Goal: Transaction & Acquisition: Purchase product/service

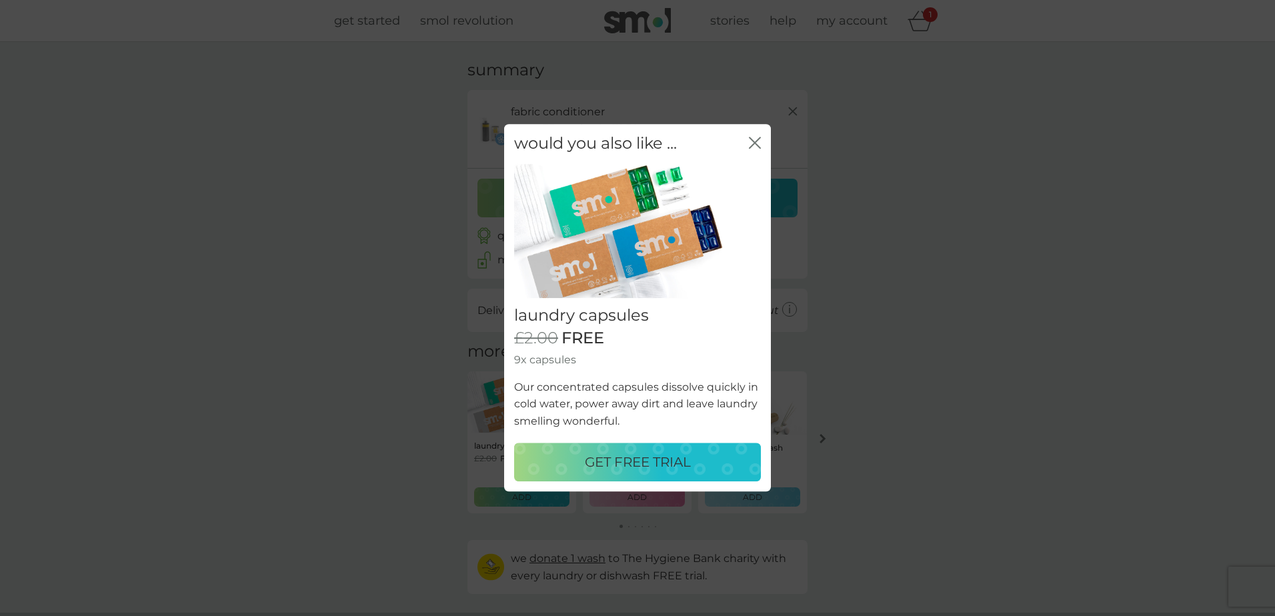
click at [649, 460] on p "GET FREE TRIAL" at bounding box center [638, 462] width 106 height 21
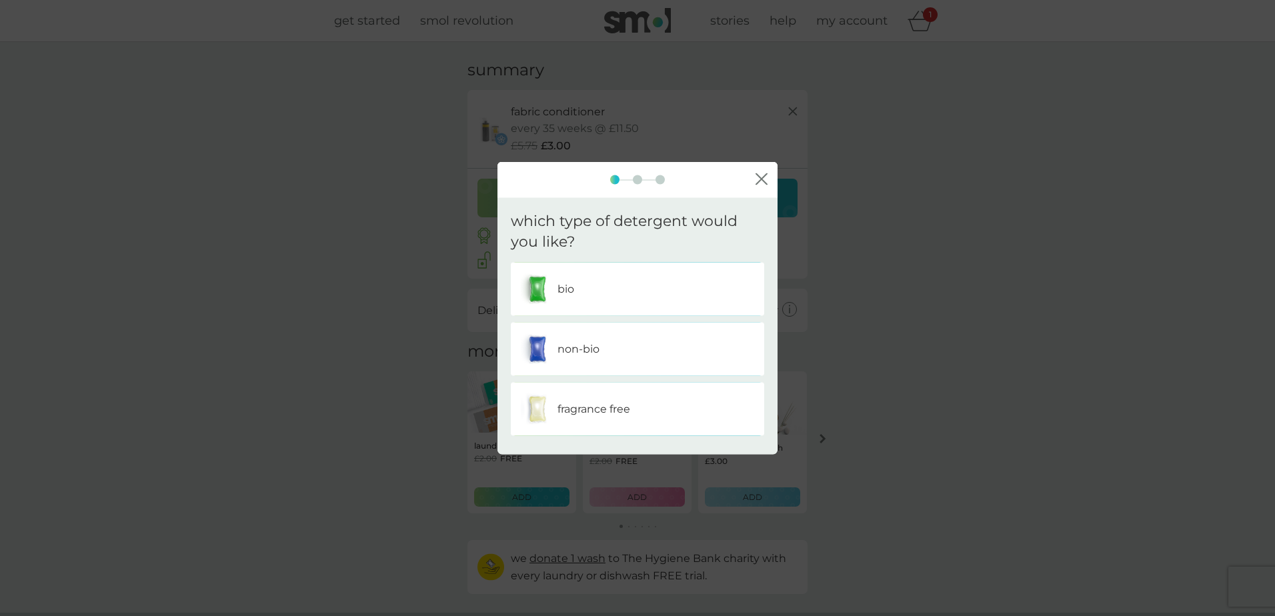
click at [606, 279] on div "bio" at bounding box center [637, 288] width 233 height 33
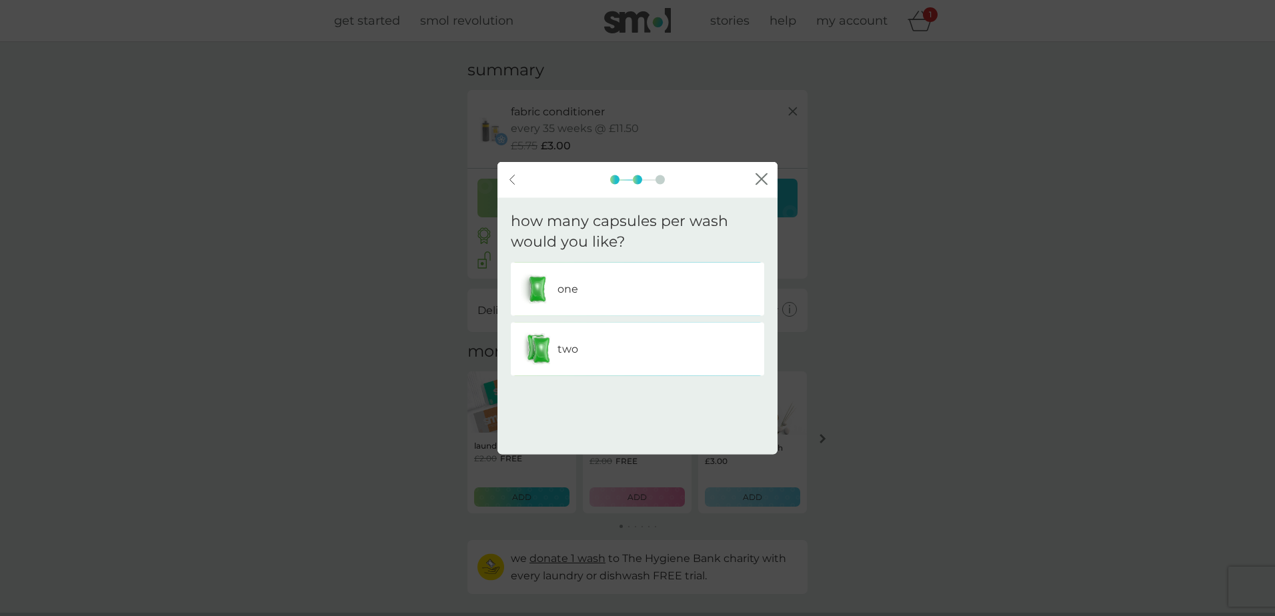
click at [616, 295] on div "one" at bounding box center [637, 288] width 233 height 33
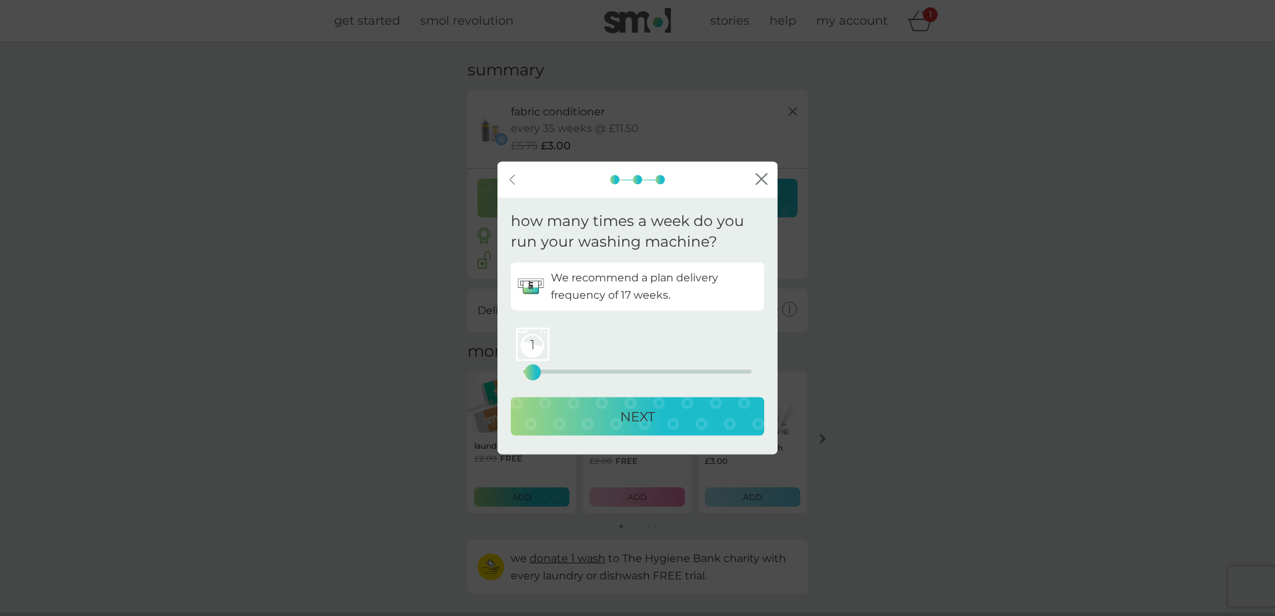
drag, startPoint x: 525, startPoint y: 372, endPoint x: 535, endPoint y: 373, distance: 10.1
click at [535, 373] on div "1" at bounding box center [532, 371] width 5 height 5
drag, startPoint x: 605, startPoint y: 421, endPoint x: 607, endPoint y: 409, distance: 12.8
click at [605, 420] on div "NEXT" at bounding box center [637, 415] width 227 height 21
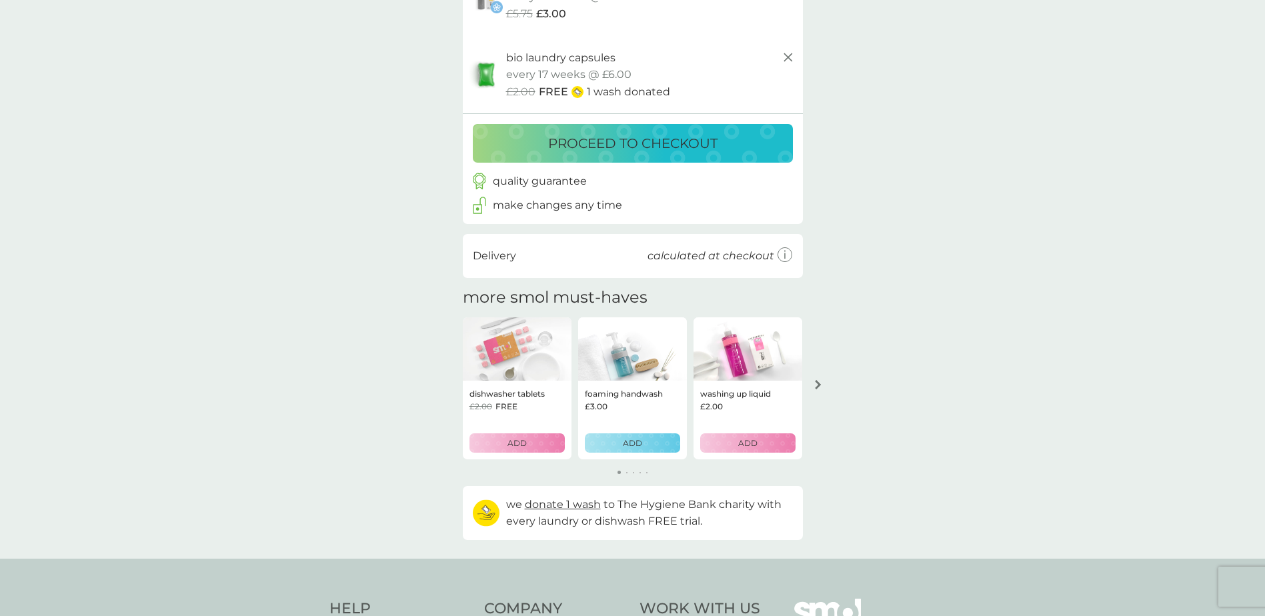
scroll to position [133, 0]
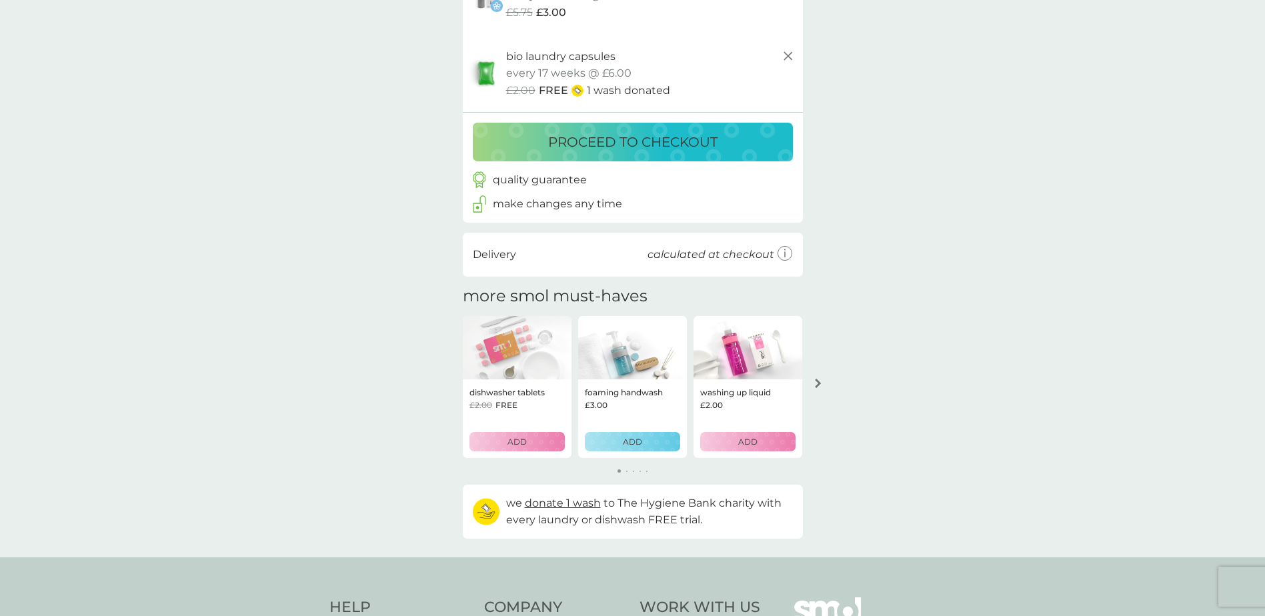
click at [820, 385] on icon "arrow right" at bounding box center [818, 383] width 7 height 9
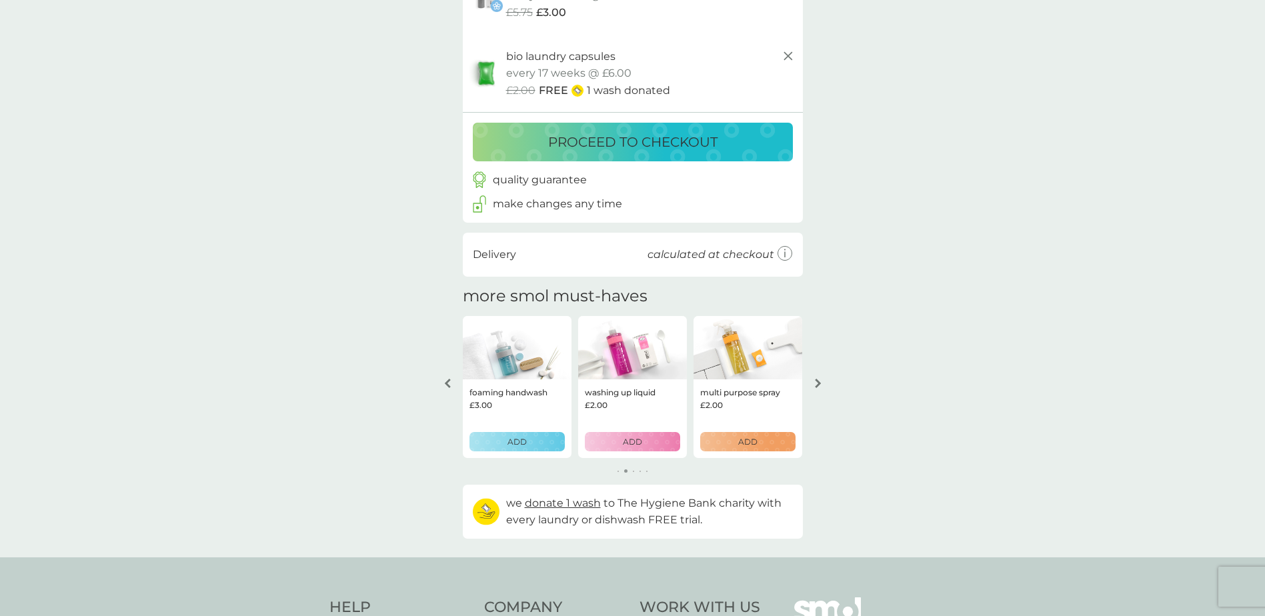
click at [820, 385] on icon "arrow right" at bounding box center [818, 383] width 7 height 9
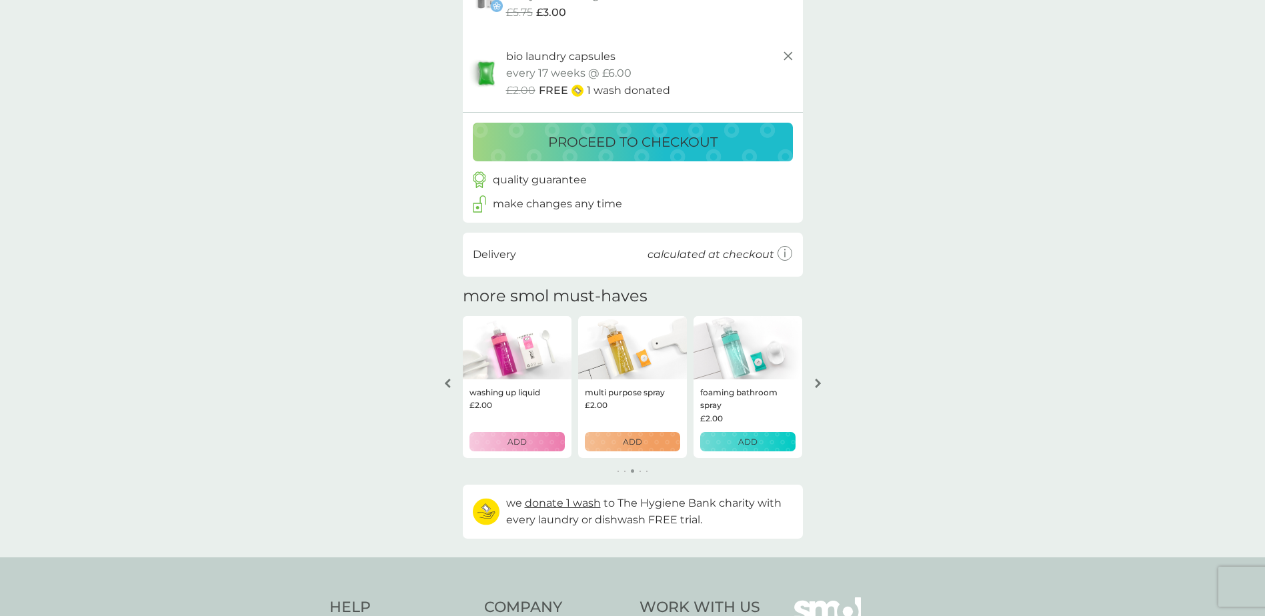
click at [820, 385] on icon "arrow right" at bounding box center [818, 383] width 7 height 9
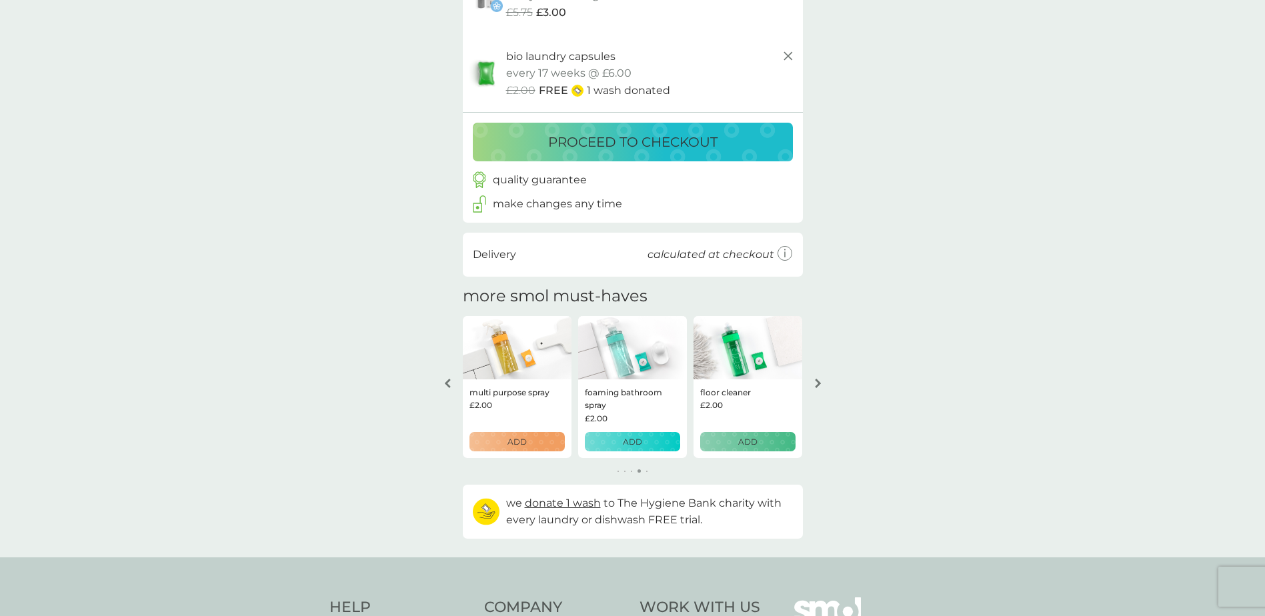
click at [820, 385] on icon "arrow right" at bounding box center [818, 383] width 7 height 9
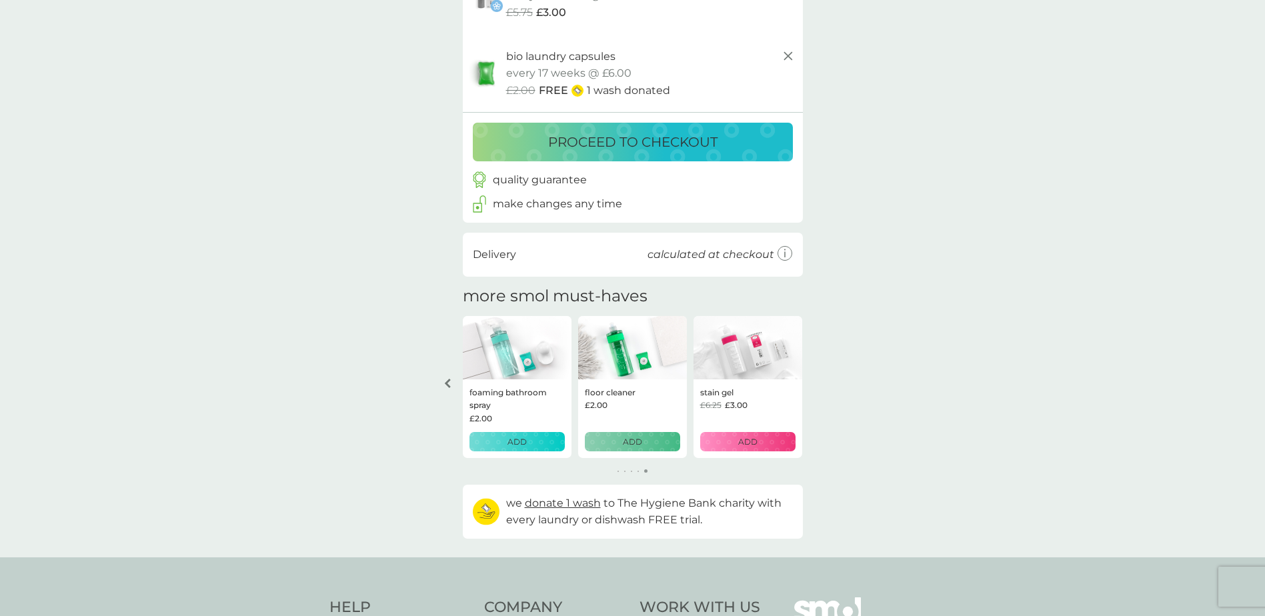
click at [757, 450] on button "ADD" at bounding box center [747, 441] width 95 height 19
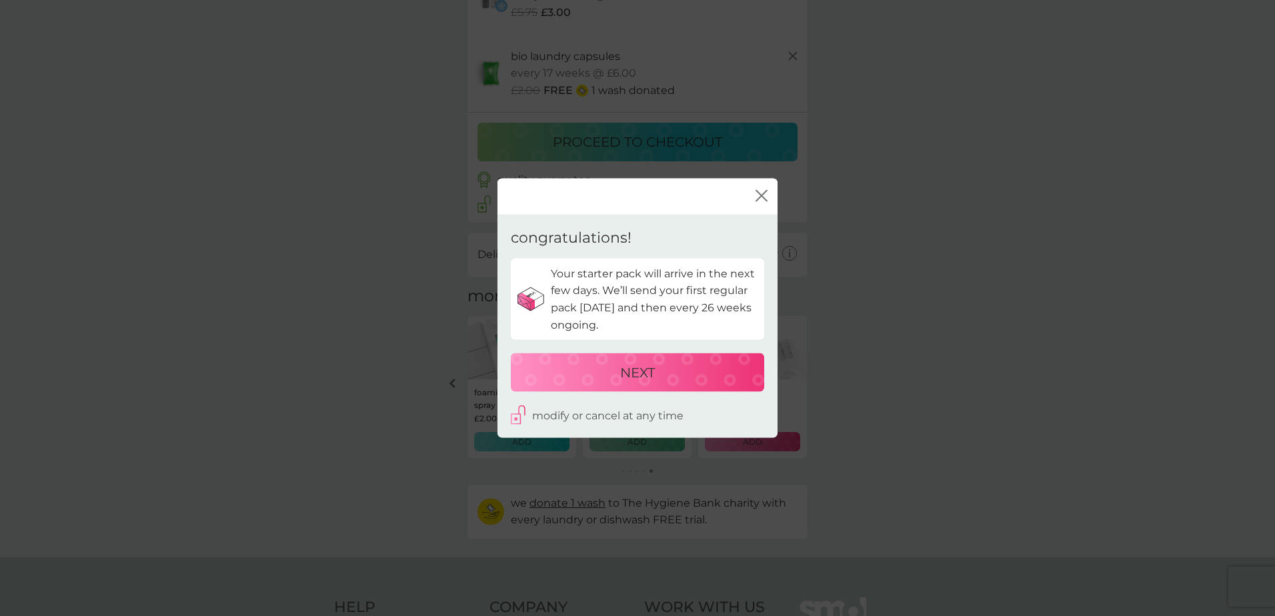
click at [635, 376] on p "NEXT" at bounding box center [637, 372] width 35 height 21
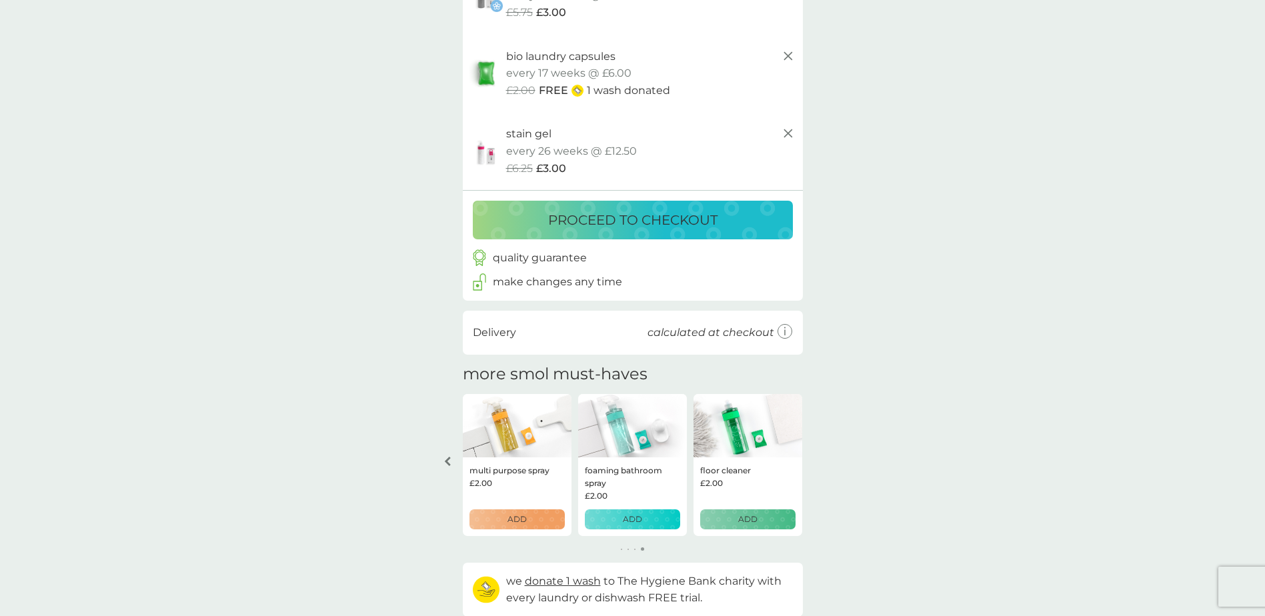
scroll to position [0, 0]
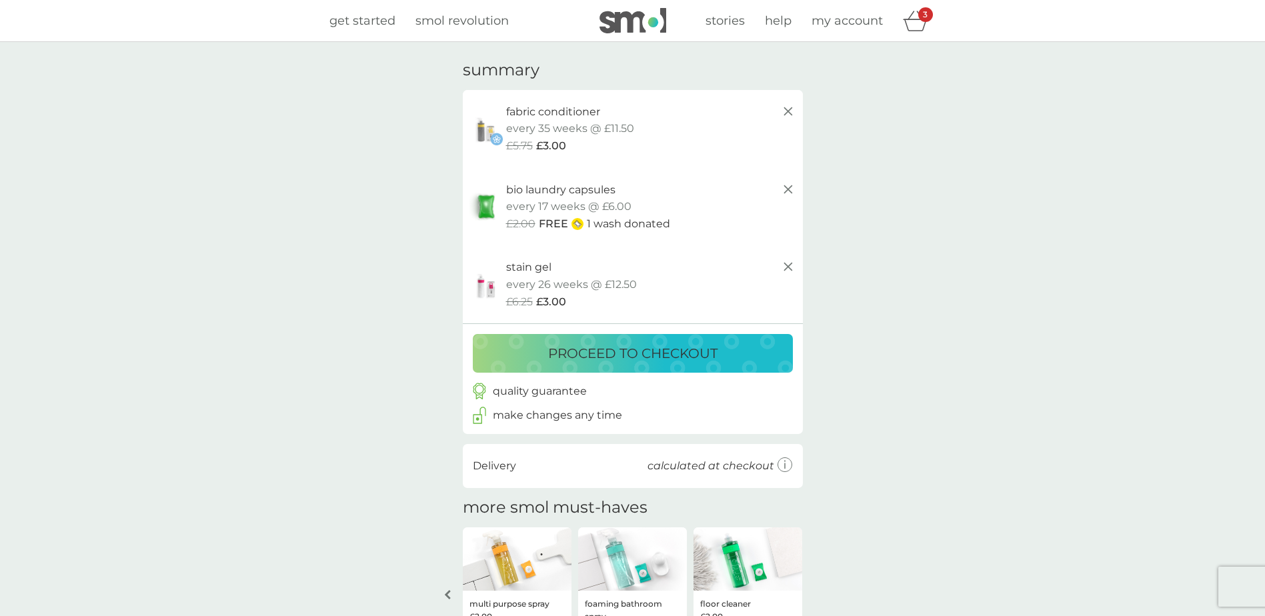
click at [371, 26] on span "get started" at bounding box center [362, 20] width 66 height 15
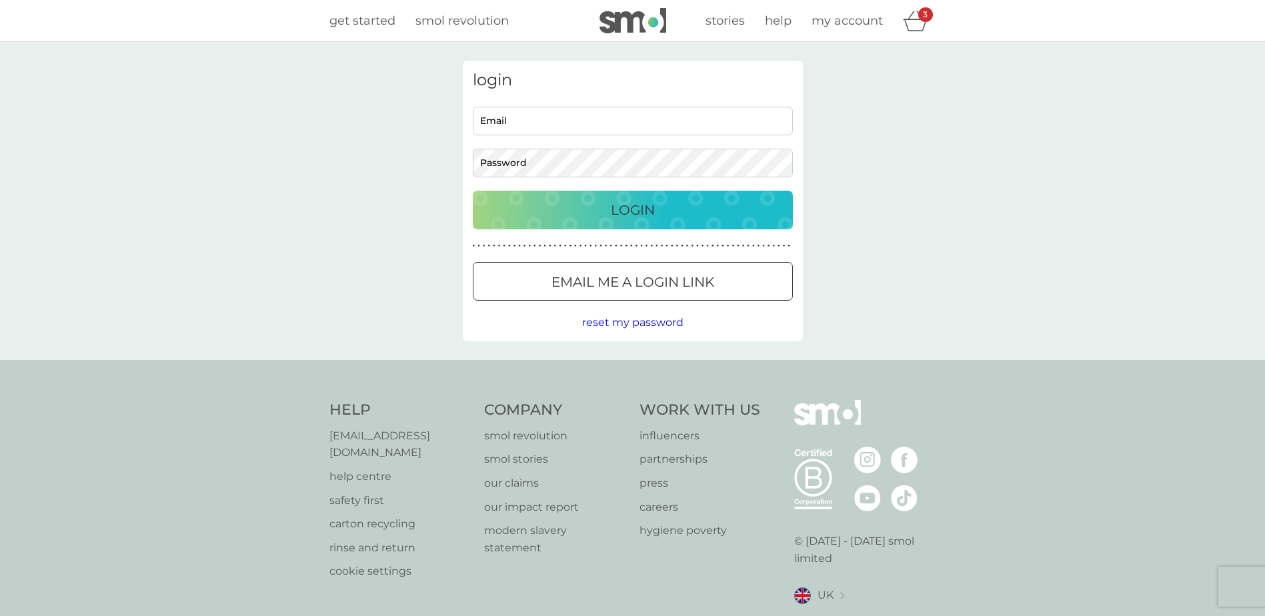
click at [531, 121] on input "Email" at bounding box center [633, 121] width 320 height 29
type input "[EMAIL_ADDRESS][DOMAIN_NAME]"
click at [473, 191] on button "Login" at bounding box center [633, 210] width 320 height 39
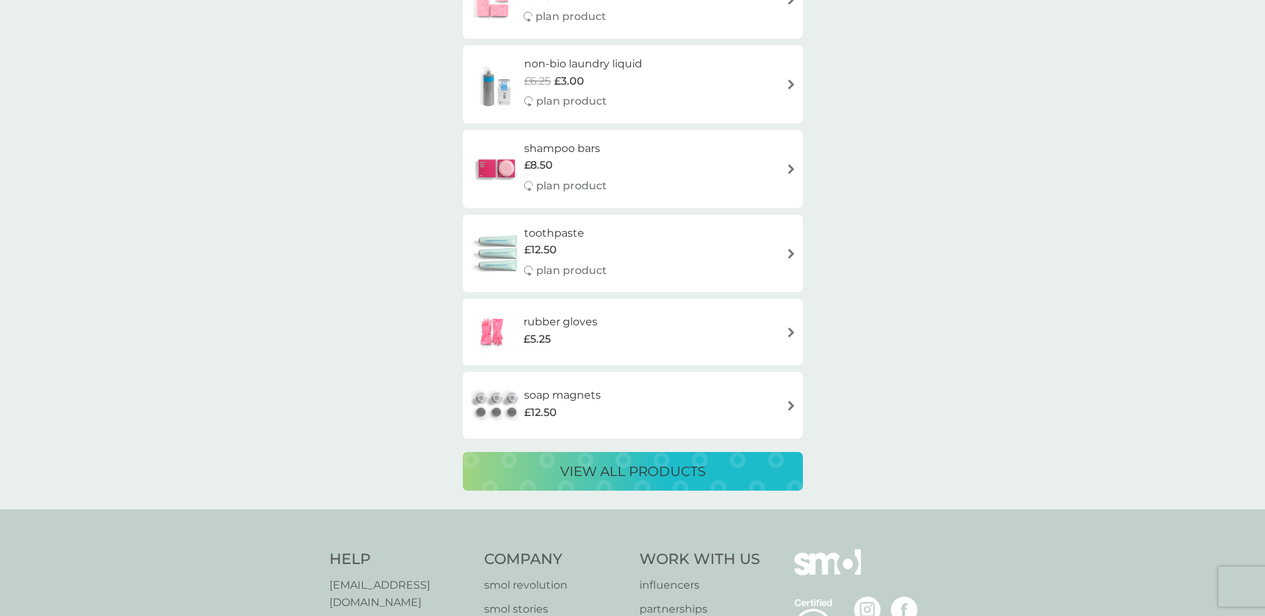
scroll to position [2373, 0]
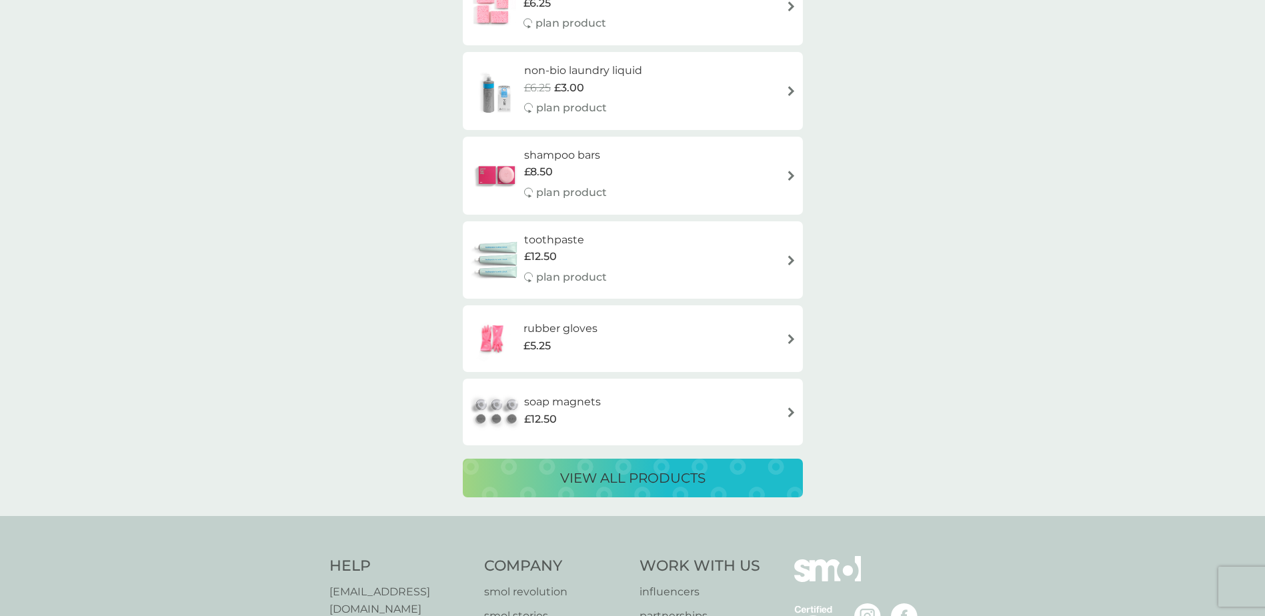
click at [645, 484] on p "view all products" at bounding box center [632, 477] width 145 height 21
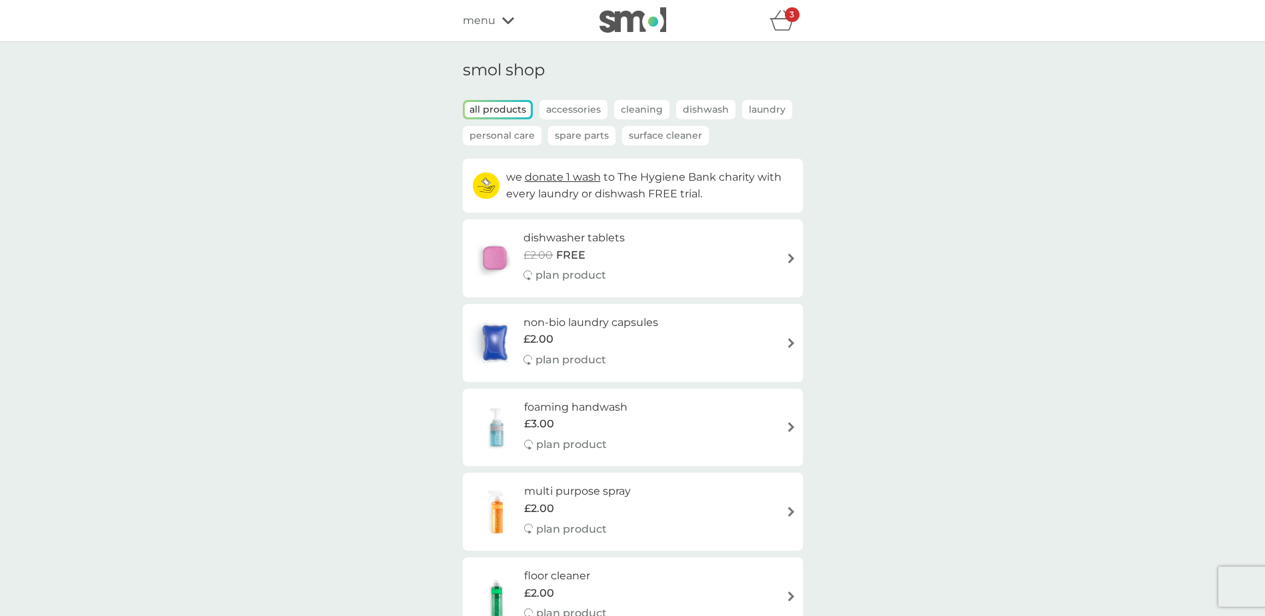
click at [514, 137] on p "Personal Care" at bounding box center [502, 135] width 79 height 19
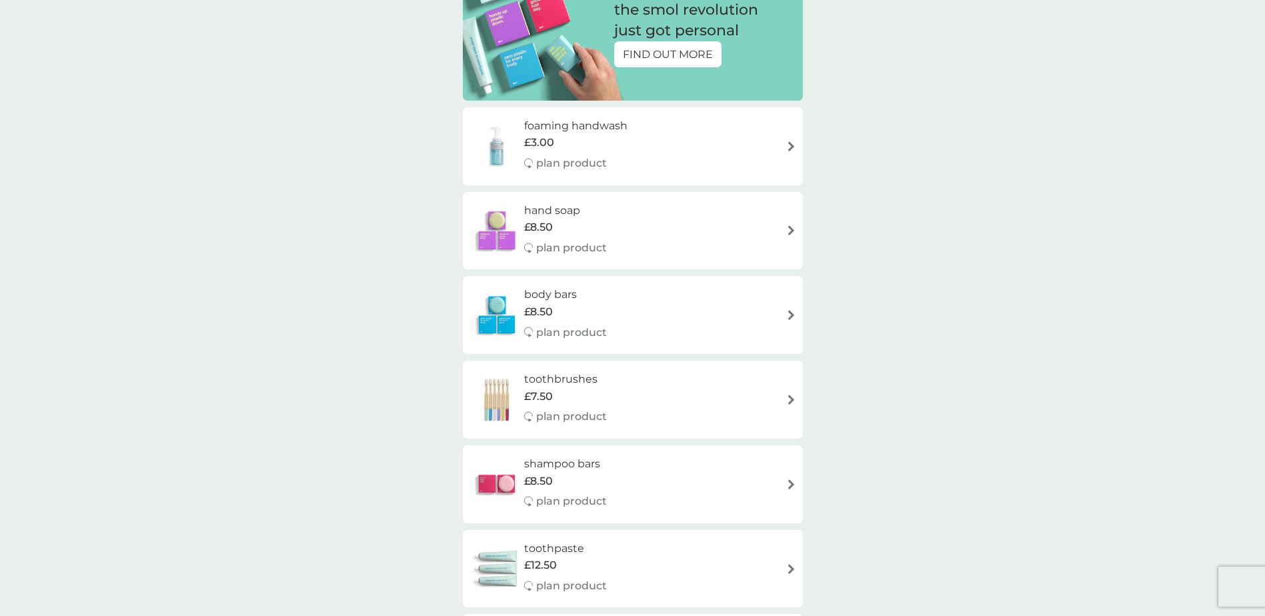
scroll to position [267, 0]
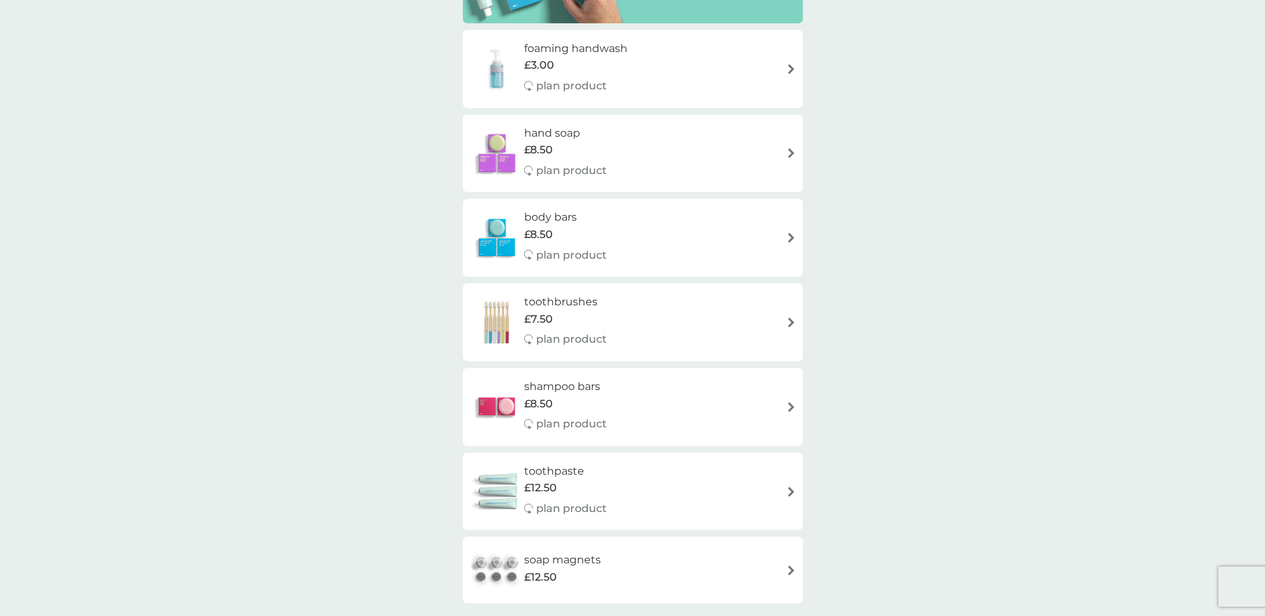
click at [793, 237] on img at bounding box center [791, 238] width 10 height 10
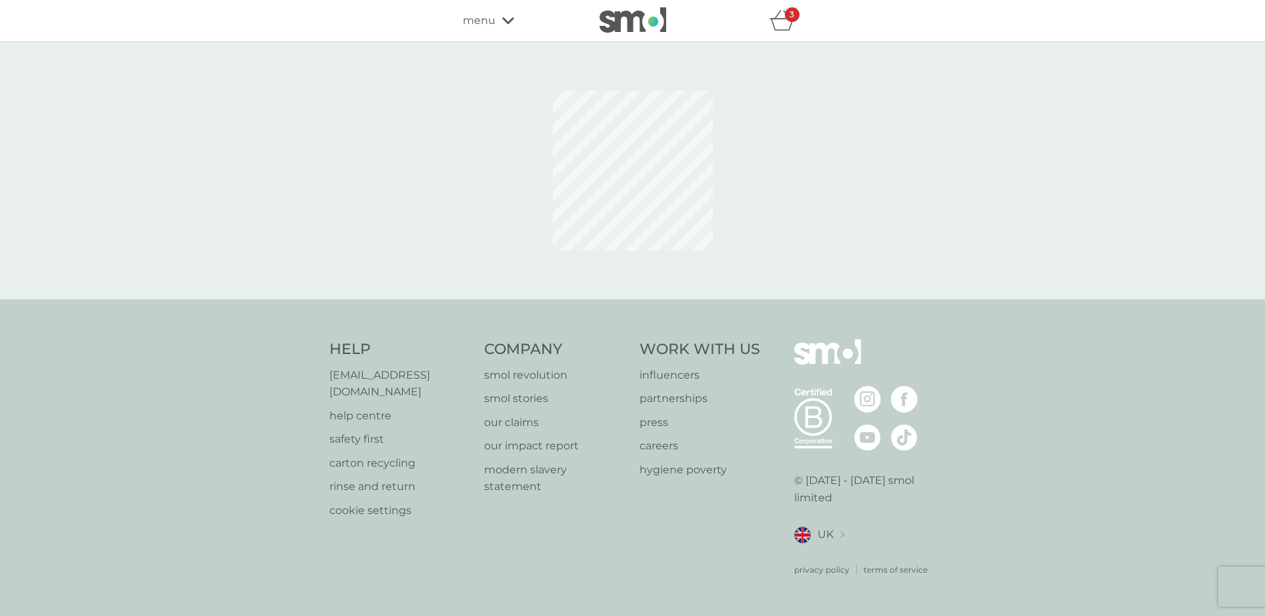
select select "91"
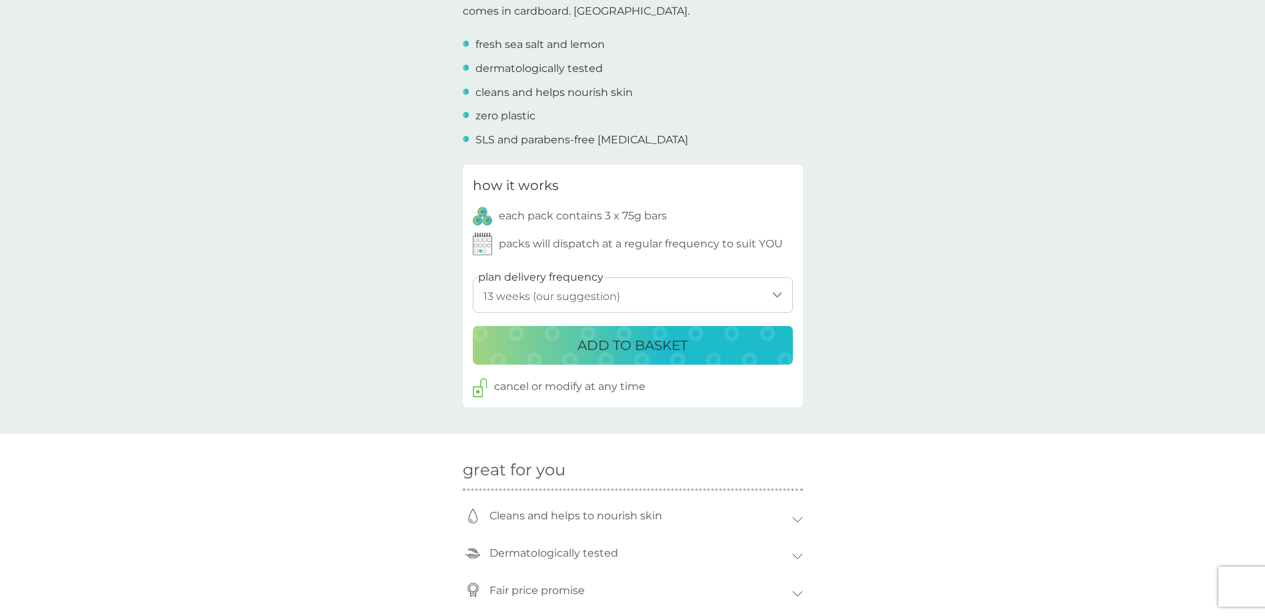
scroll to position [533, 0]
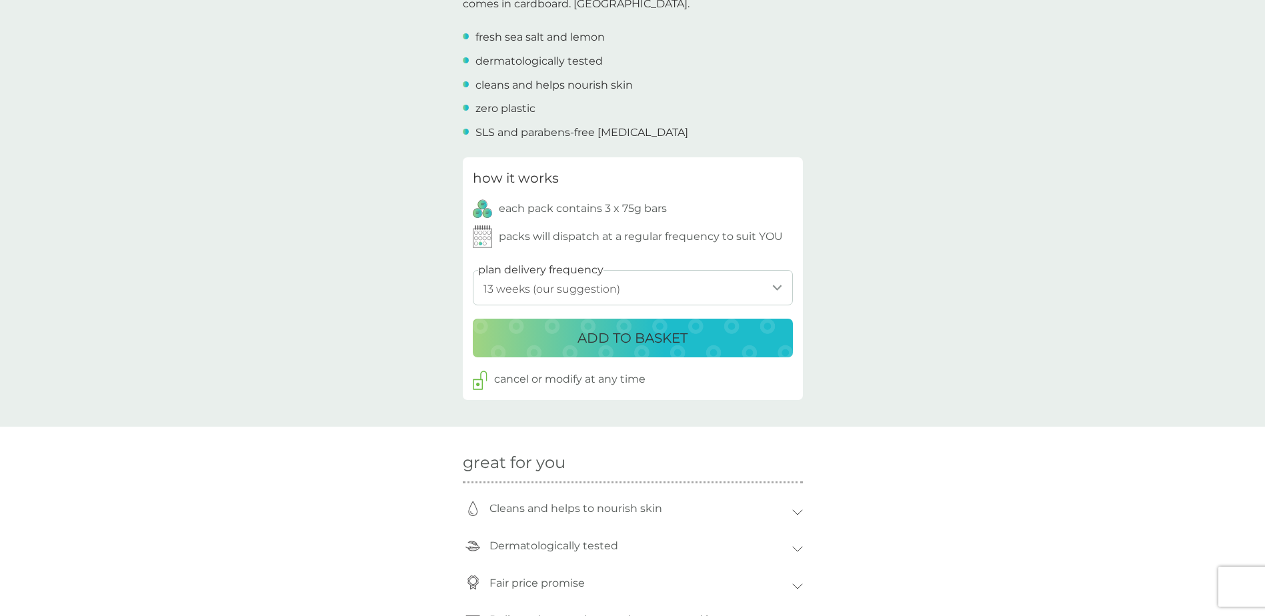
click at [771, 278] on select "1 week 2 weeks 3 weeks 4 weeks 5 weeks 6 weeks 7 weeks 8 weeks 9 weeks 10 weeks…" at bounding box center [633, 287] width 320 height 35
click at [775, 284] on select "1 week 2 weeks 3 weeks 4 weeks 5 weeks 6 weeks 7 weeks 8 weeks 9 weeks 10 weeks…" at bounding box center [633, 287] width 320 height 35
click at [689, 338] on div "ADD TO BASKET" at bounding box center [632, 337] width 293 height 21
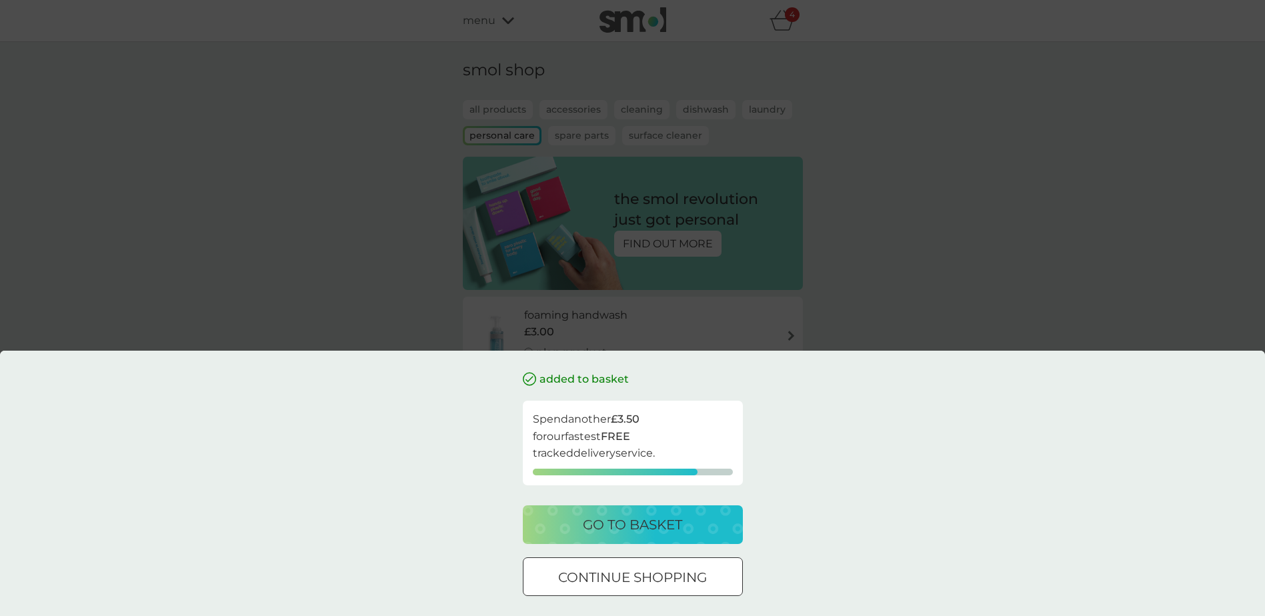
click at [637, 581] on div at bounding box center [633, 578] width 48 height 14
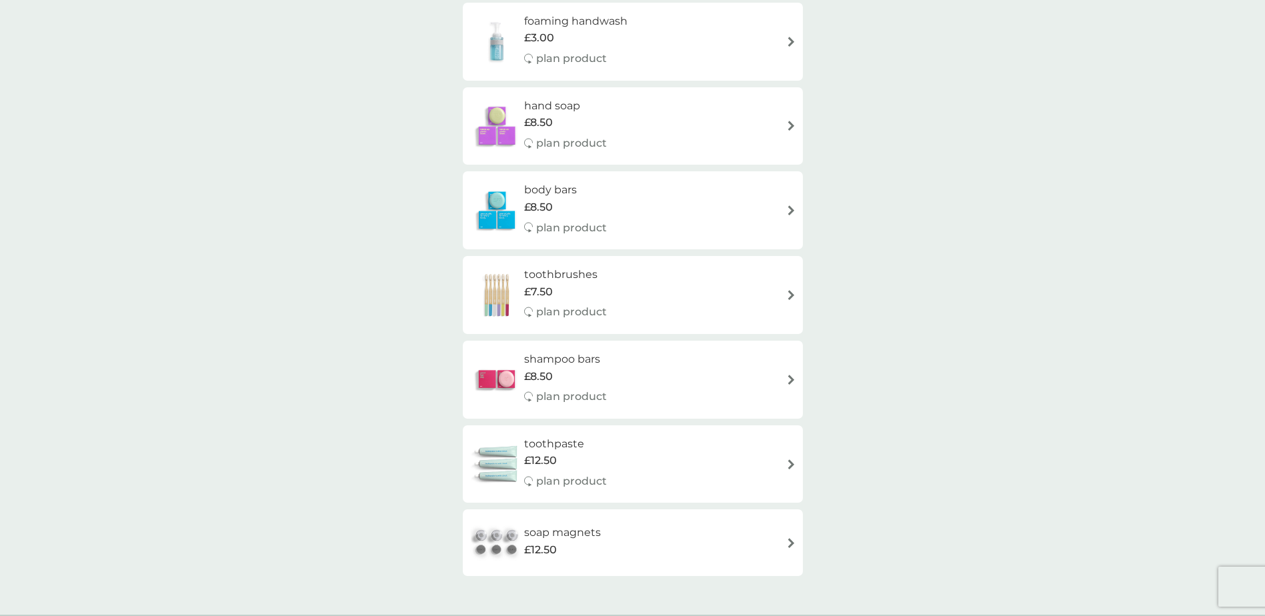
scroll to position [333, 0]
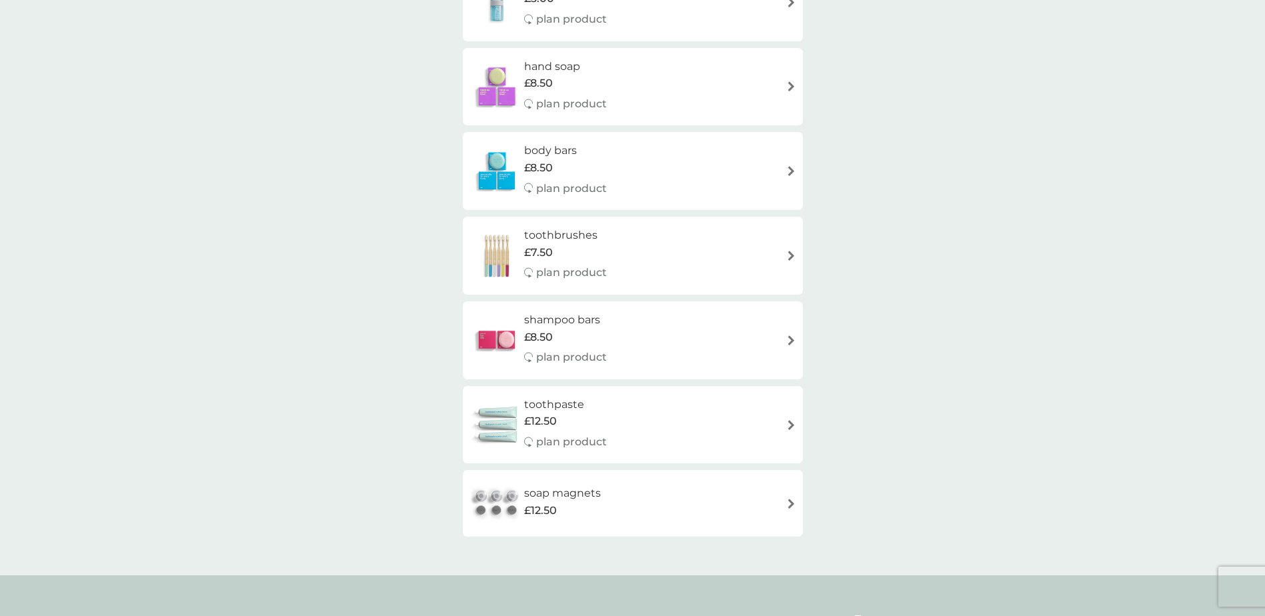
click at [746, 504] on div "soap magnets £12.50" at bounding box center [632, 503] width 327 height 47
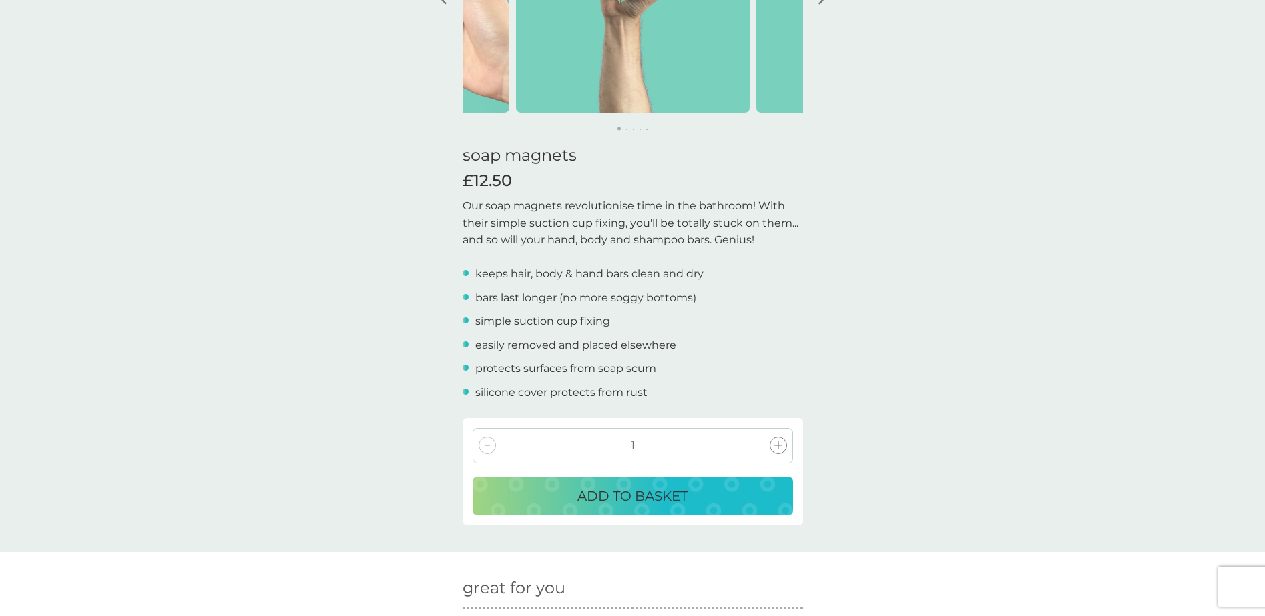
scroll to position [267, 0]
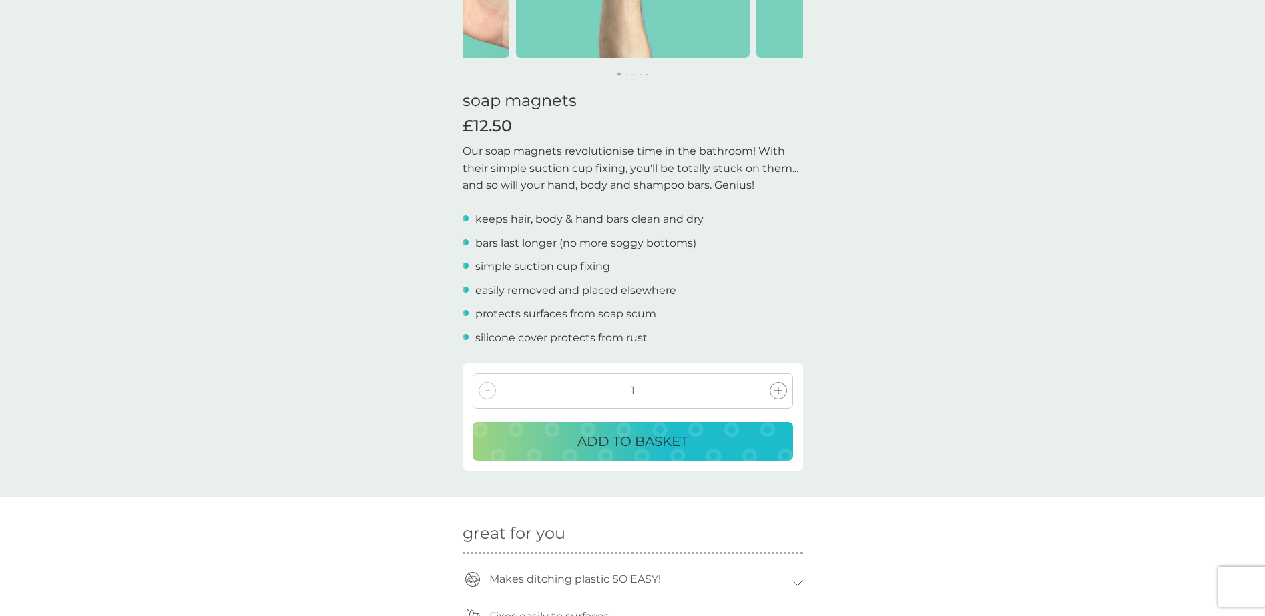
click at [720, 447] on div "ADD TO BASKET" at bounding box center [632, 441] width 293 height 21
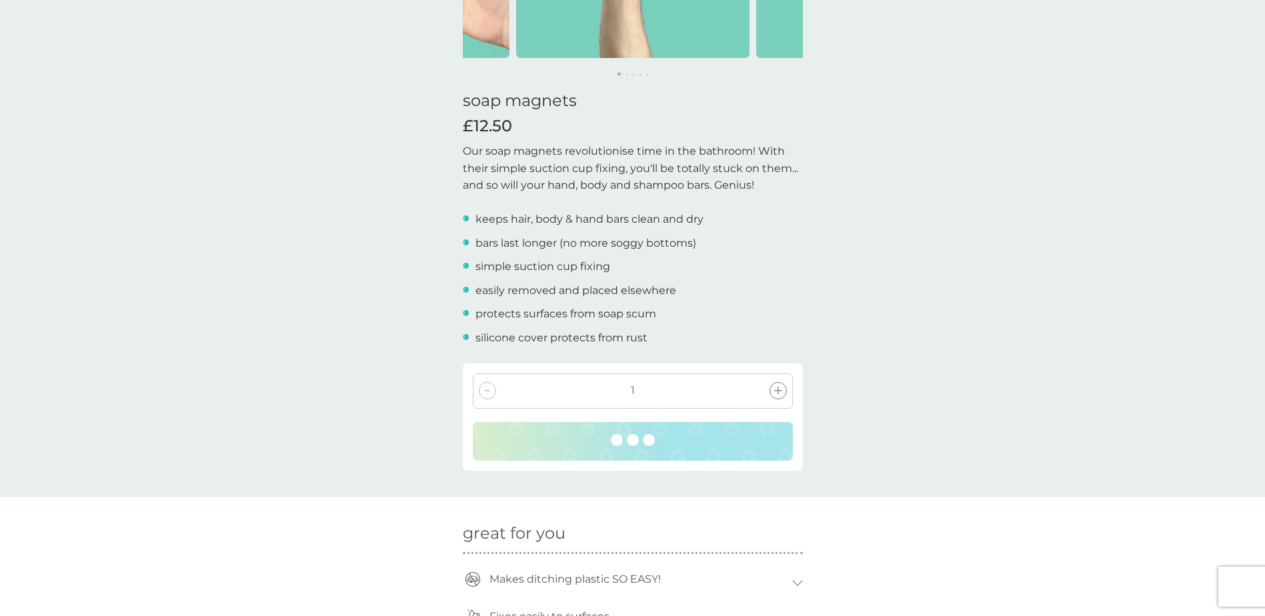
scroll to position [533, 0]
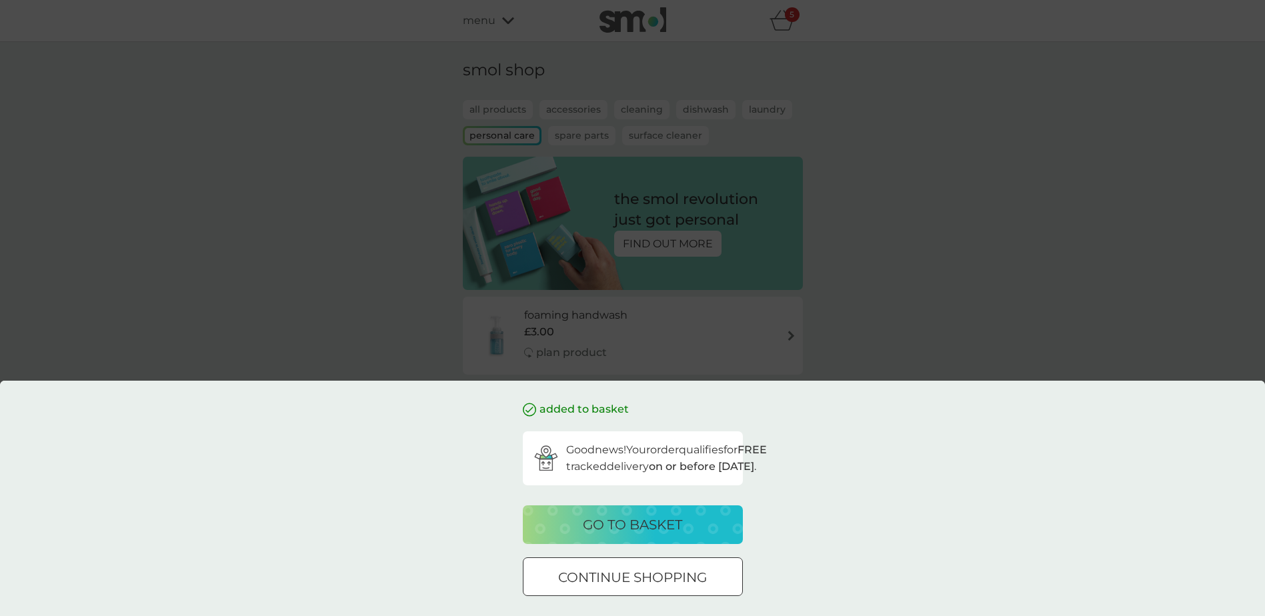
click at [952, 283] on div "added to basket Good news! Your order qualifies for FREE tracked delivery on or…" at bounding box center [632, 308] width 1265 height 616
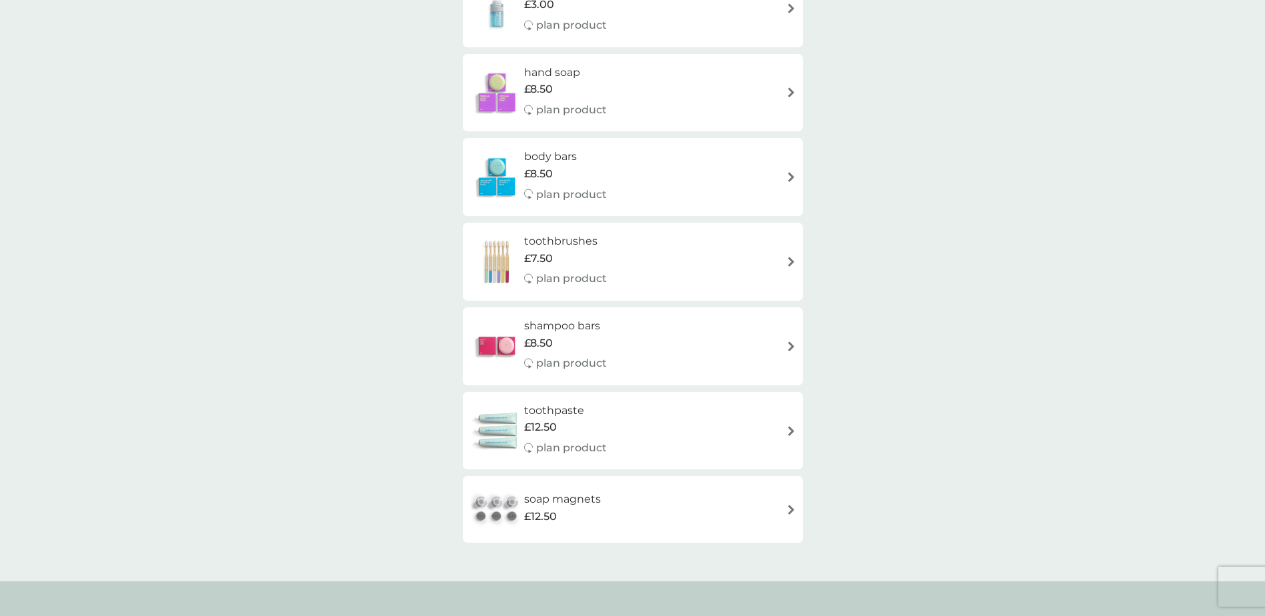
scroll to position [133, 0]
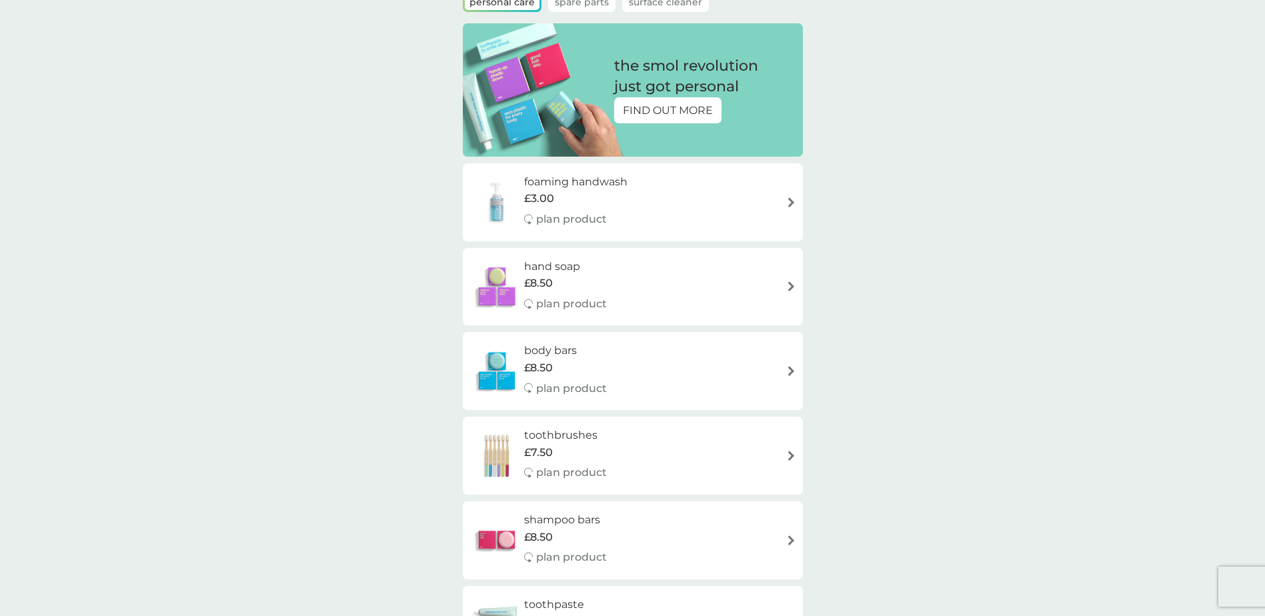
click at [783, 281] on div "hand soap £8.50 plan product" at bounding box center [632, 287] width 327 height 58
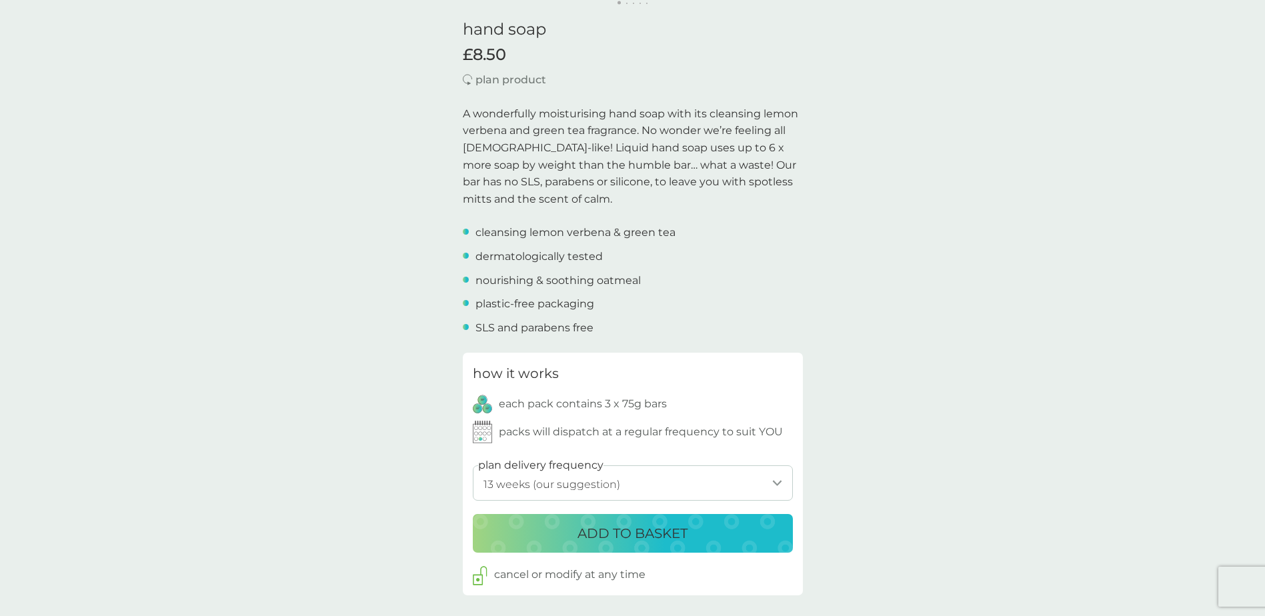
scroll to position [533, 0]
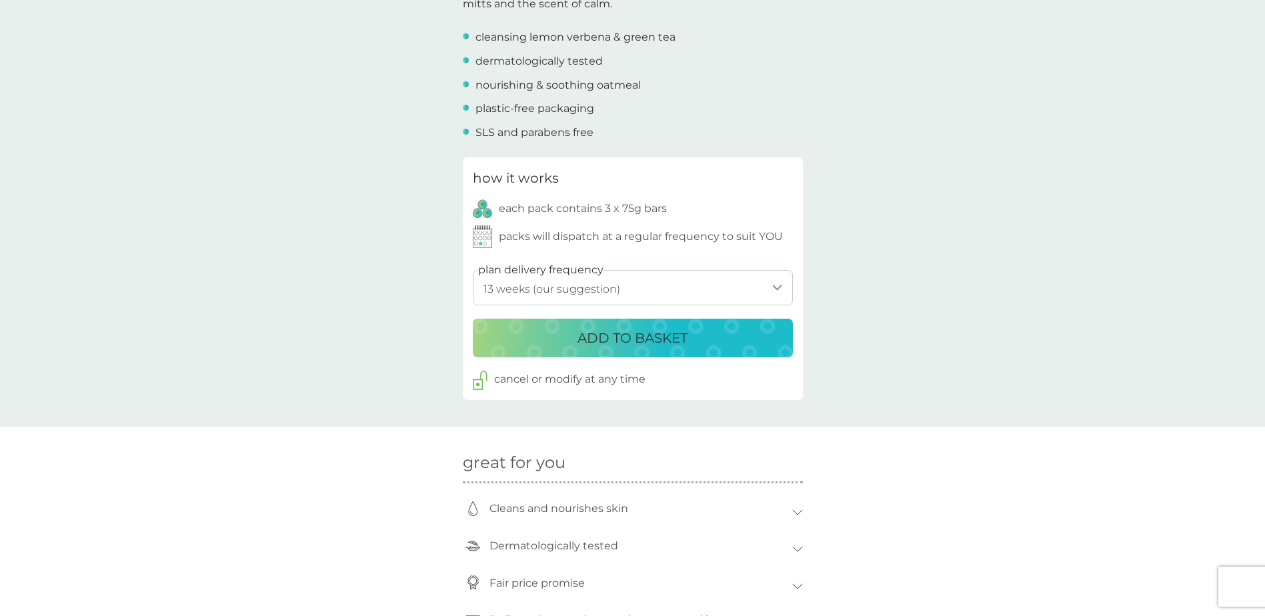
click at [767, 293] on select "1 week 2 weeks 3 weeks 4 weeks 5 weeks 6 weeks 7 weeks 8 weeks 9 weeks 10 weeks…" at bounding box center [633, 287] width 320 height 35
select select "182"
click at [473, 270] on select "1 week 2 weeks 3 weeks 4 weeks 5 weeks 6 weeks 7 weeks 8 weeks 9 weeks 10 weeks…" at bounding box center [633, 287] width 320 height 35
click at [621, 337] on p "ADD TO BASKET" at bounding box center [632, 337] width 110 height 21
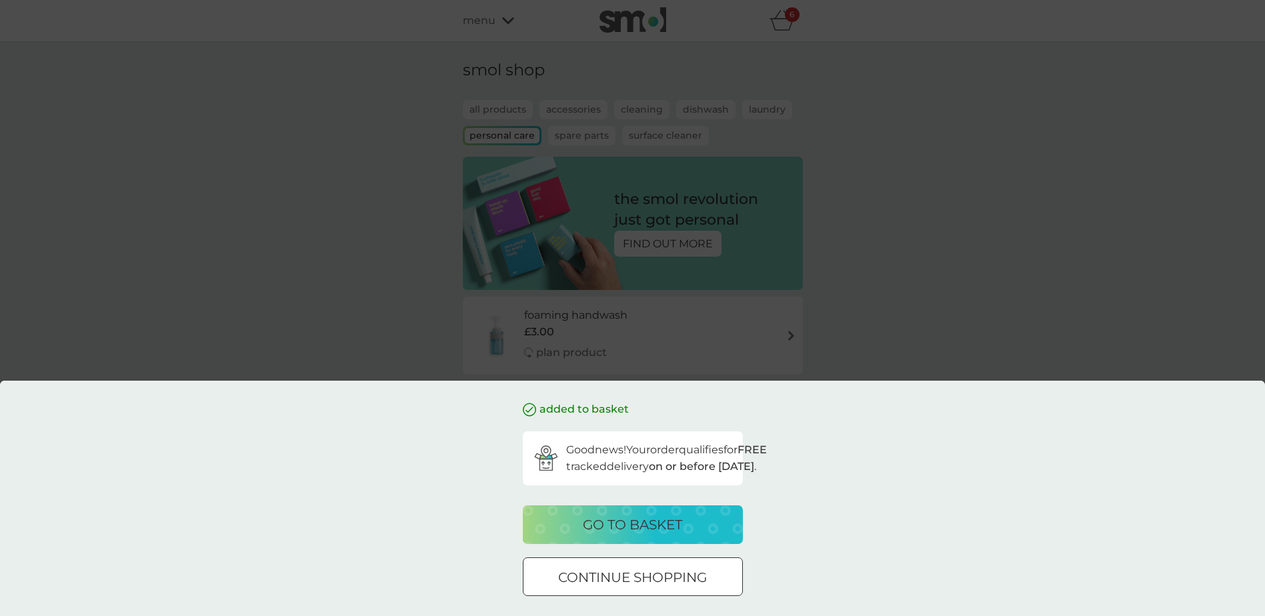
click at [622, 529] on p "go to basket" at bounding box center [632, 524] width 99 height 21
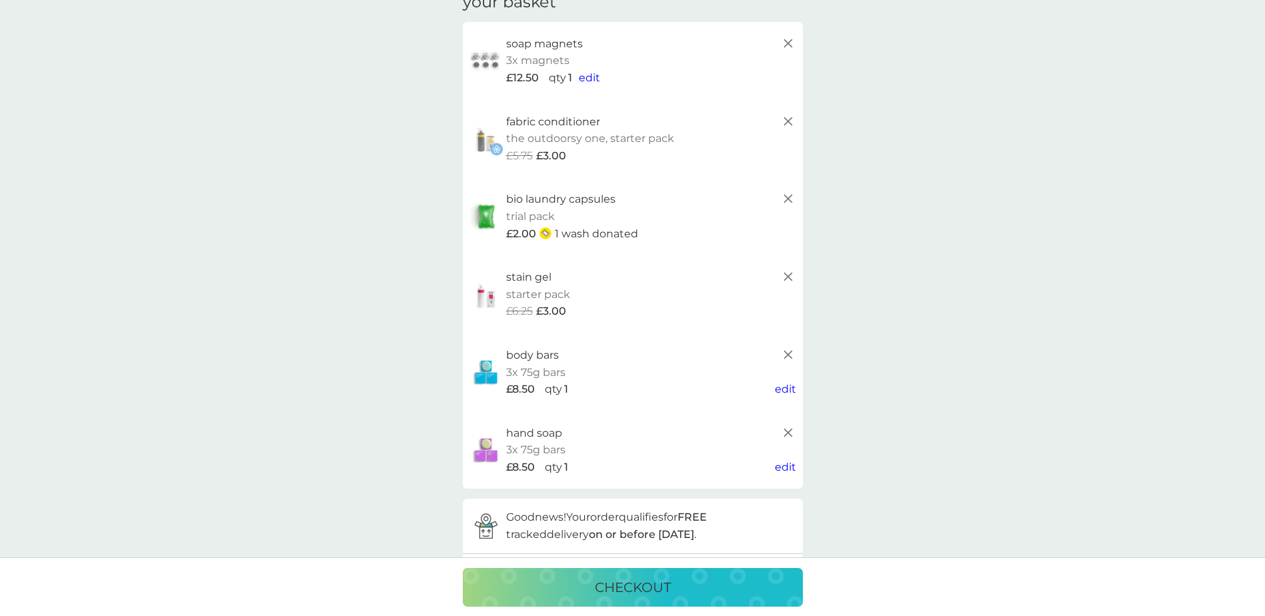
scroll to position [67, 0]
click at [783, 201] on icon at bounding box center [788, 200] width 16 height 16
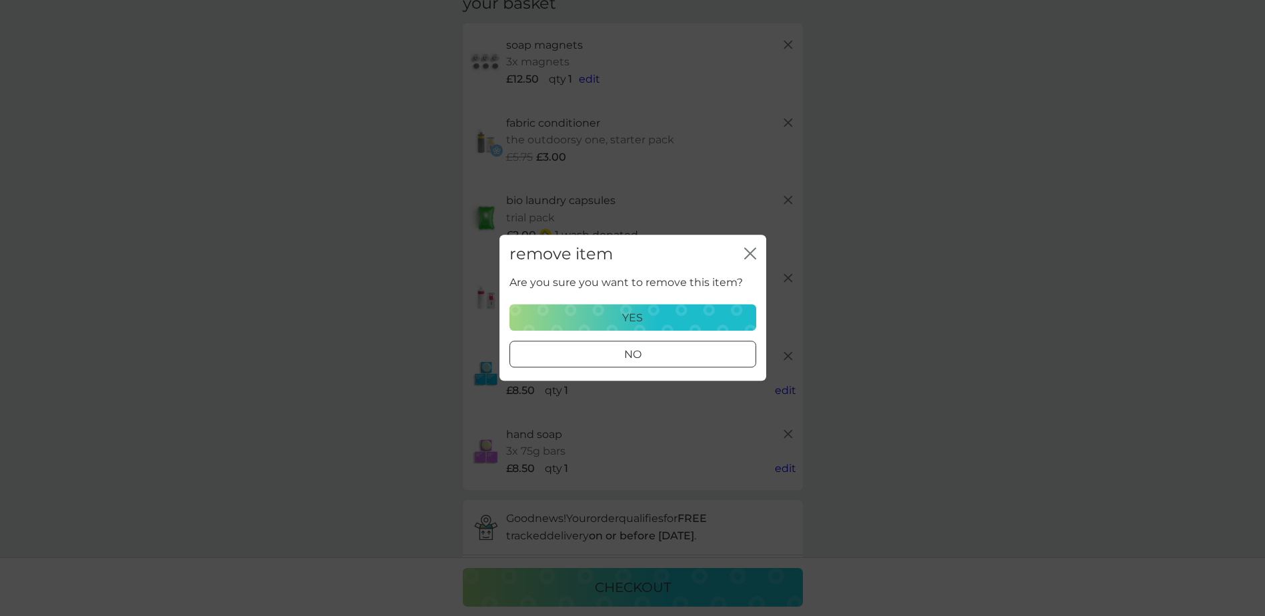
click at [650, 311] on div "yes" at bounding box center [632, 317] width 229 height 17
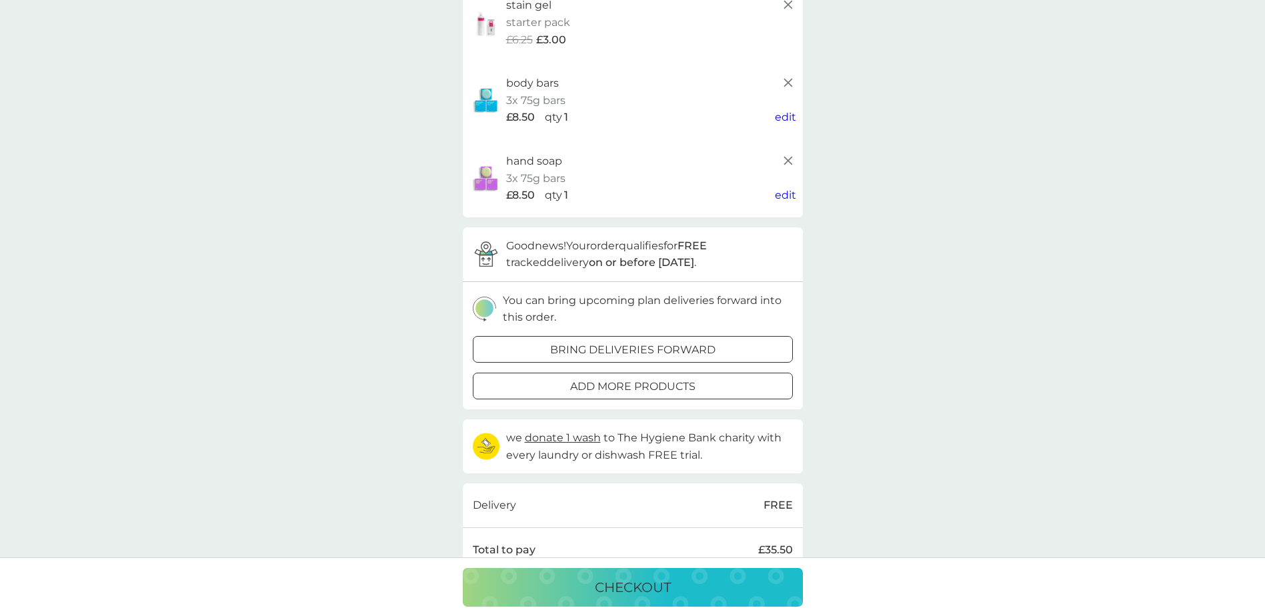
scroll to position [0, 0]
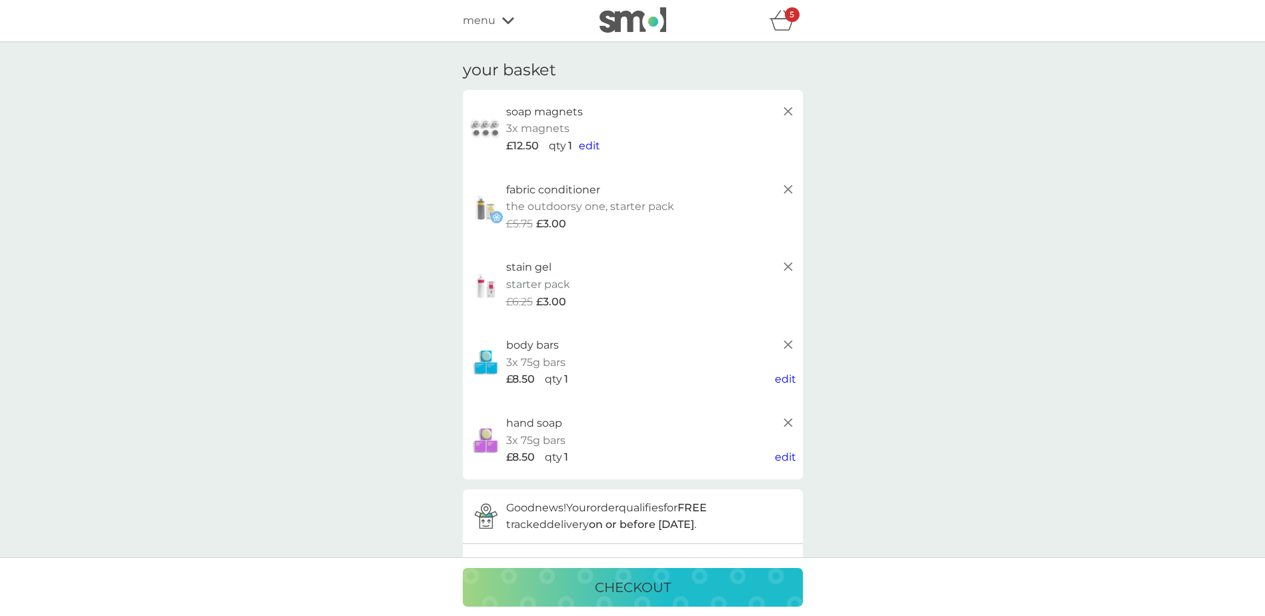
click at [486, 21] on span "menu" at bounding box center [479, 20] width 33 height 17
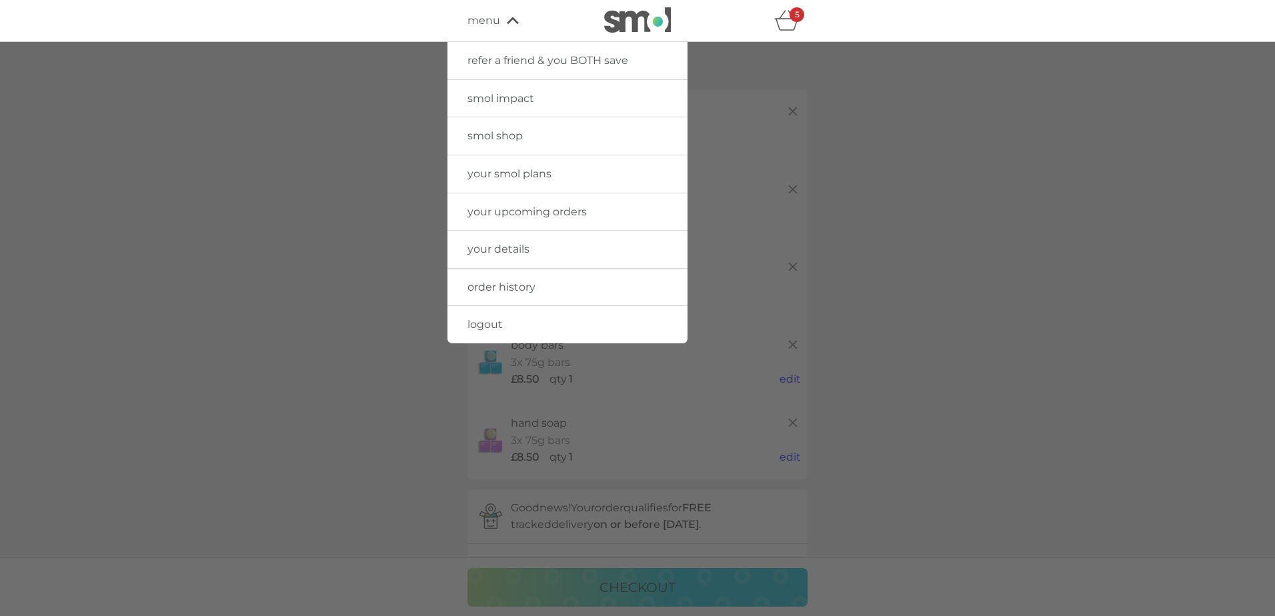
click at [534, 165] on link "your smol plans" at bounding box center [567, 173] width 240 height 37
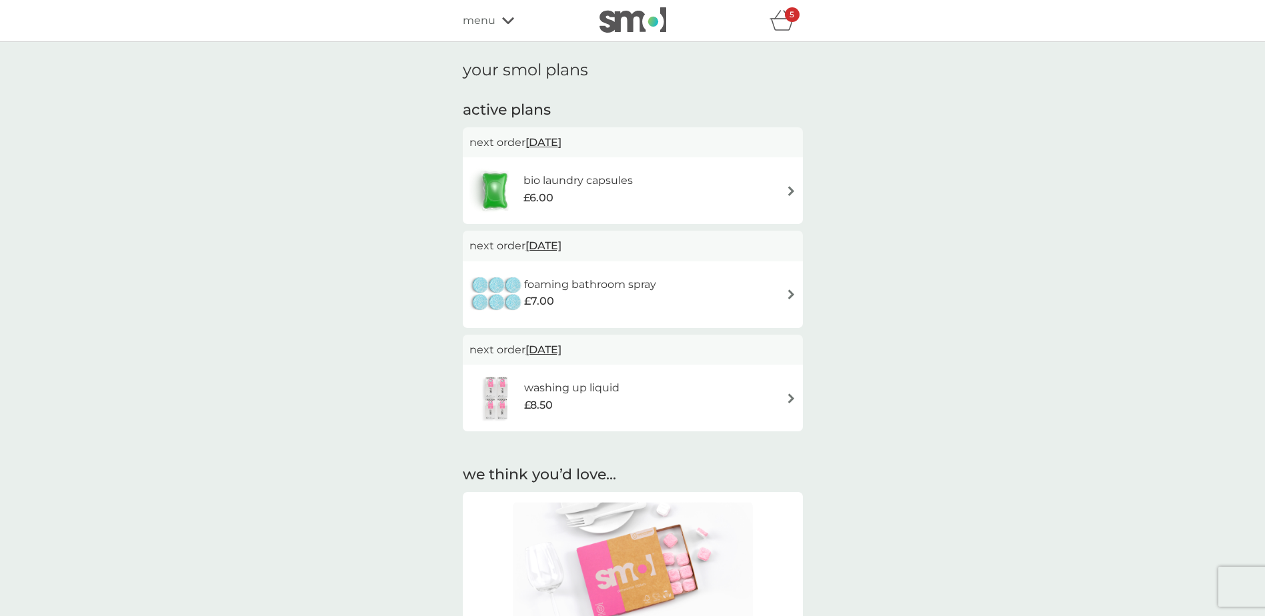
click at [789, 294] on img at bounding box center [791, 294] width 10 height 10
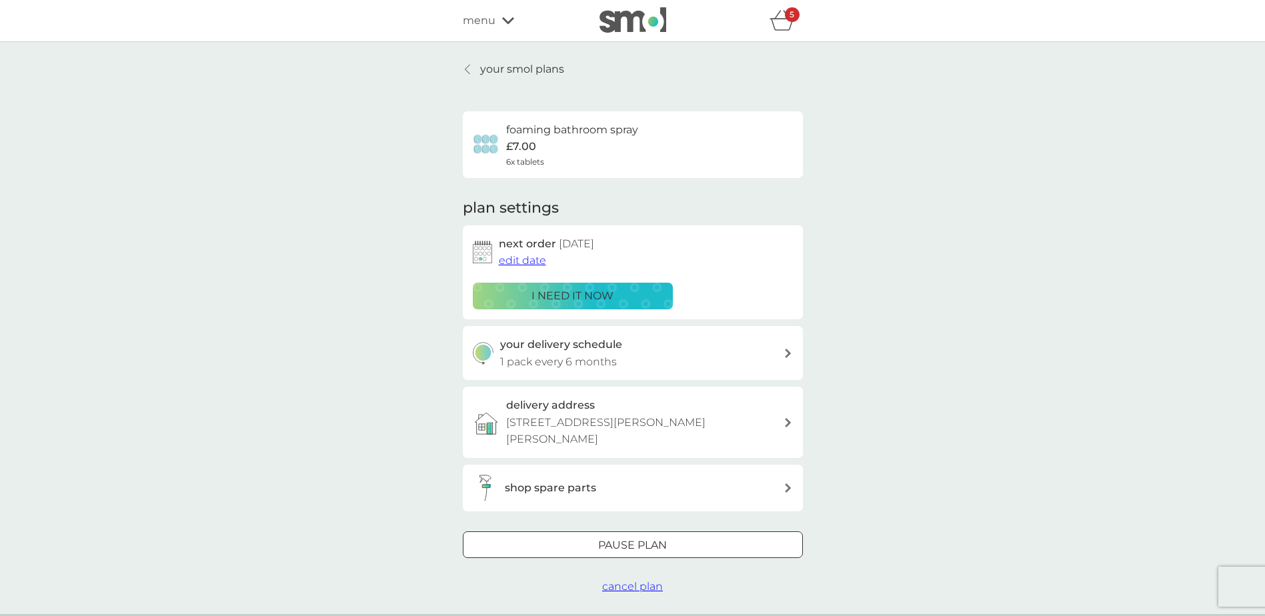
click at [795, 349] on div "your delivery schedule 1 pack every 6 months" at bounding box center [633, 353] width 340 height 54
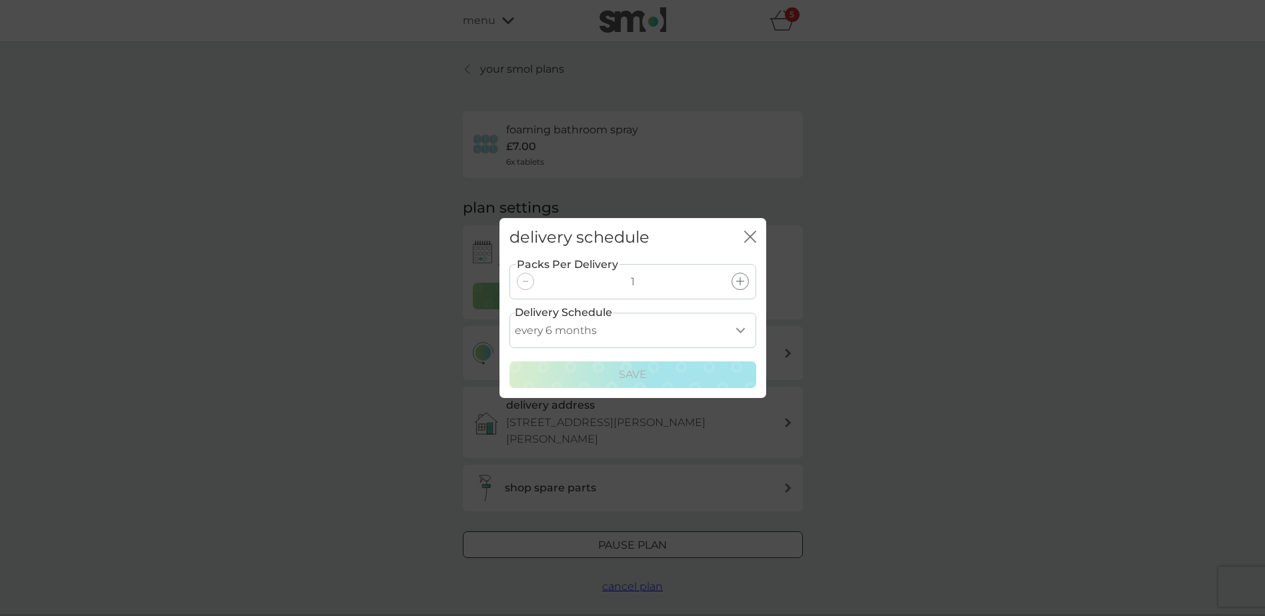
click at [735, 333] on select "every 1 month every 2 months every 3 months every 4 months every 5 months every…" at bounding box center [632, 330] width 247 height 35
select select "8"
click at [509, 313] on select "every 1 month every 2 months every 3 months every 4 months every 5 months every…" at bounding box center [632, 330] width 247 height 35
click at [624, 383] on p "Save" at bounding box center [633, 374] width 28 height 17
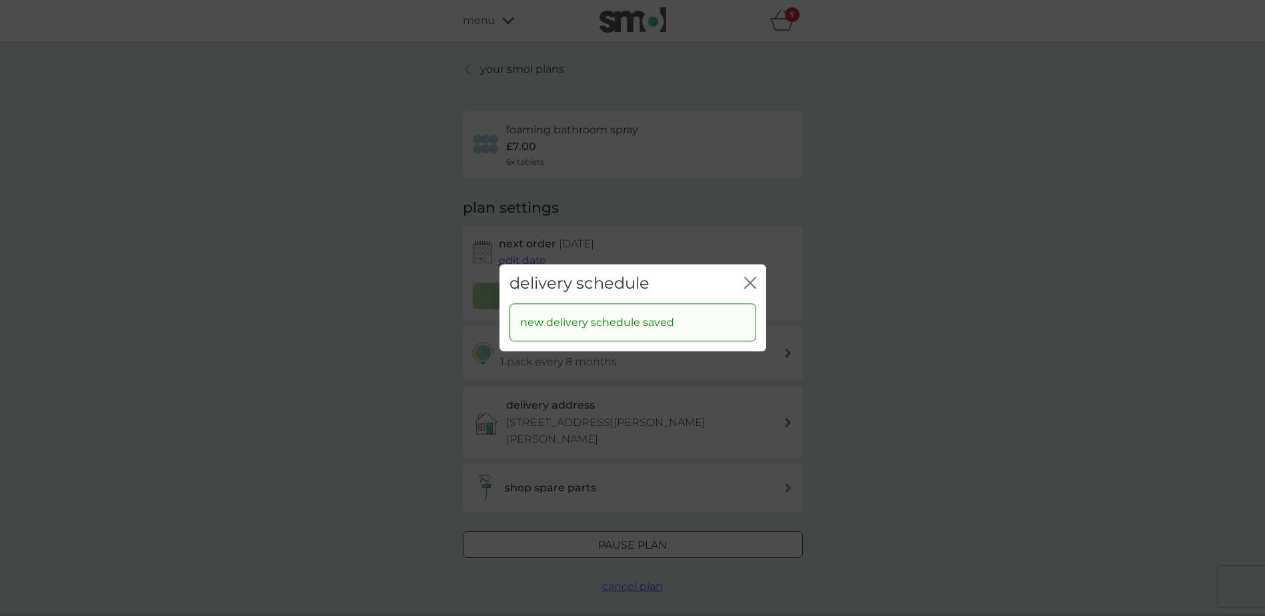
click at [750, 285] on icon "close" at bounding box center [750, 283] width 12 height 12
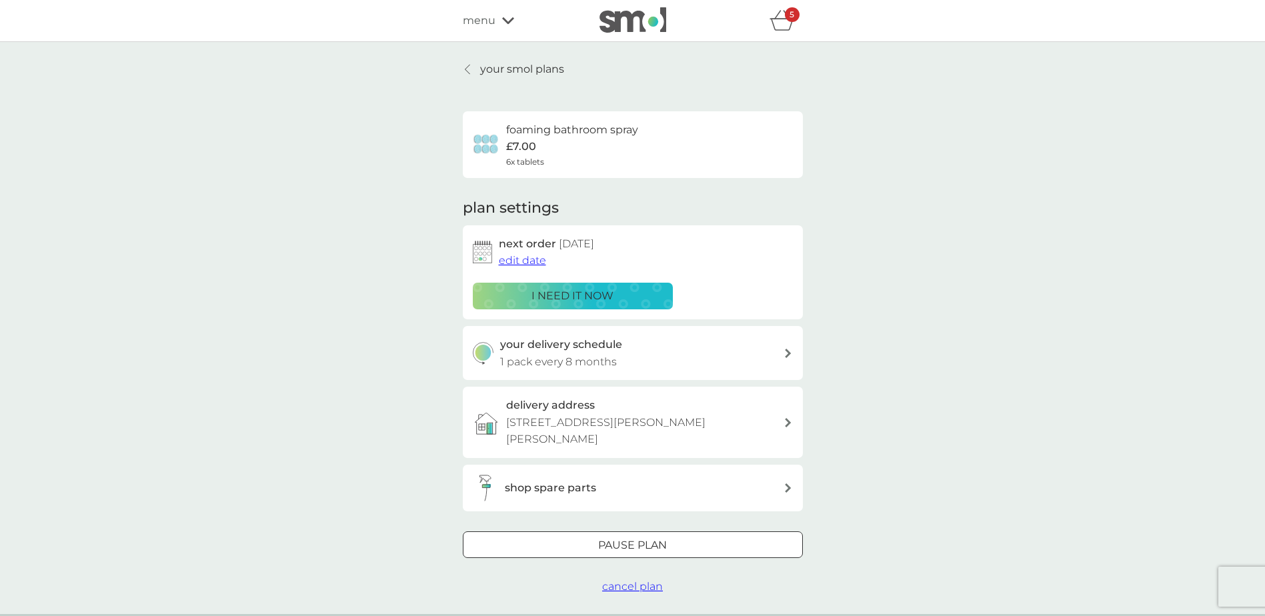
click at [529, 67] on p "your smol plans" at bounding box center [522, 69] width 84 height 17
